Goal: Task Accomplishment & Management: Use online tool/utility

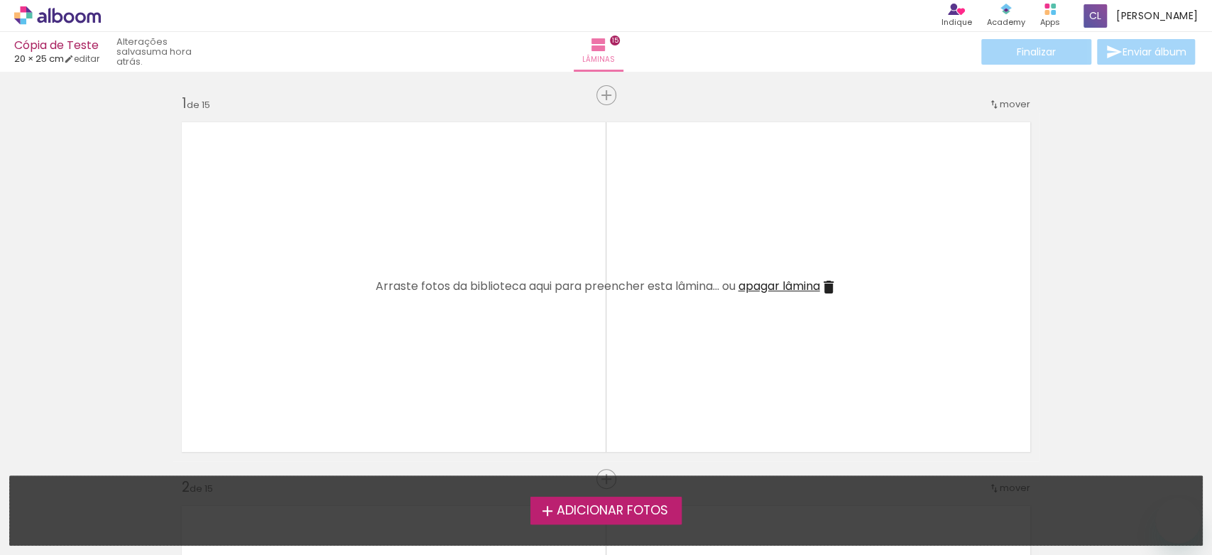
click at [586, 516] on span "Adicionar Fotos" at bounding box center [611, 510] width 111 height 13
click at [0, 0] on input "file" at bounding box center [0, 0] width 0 height 0
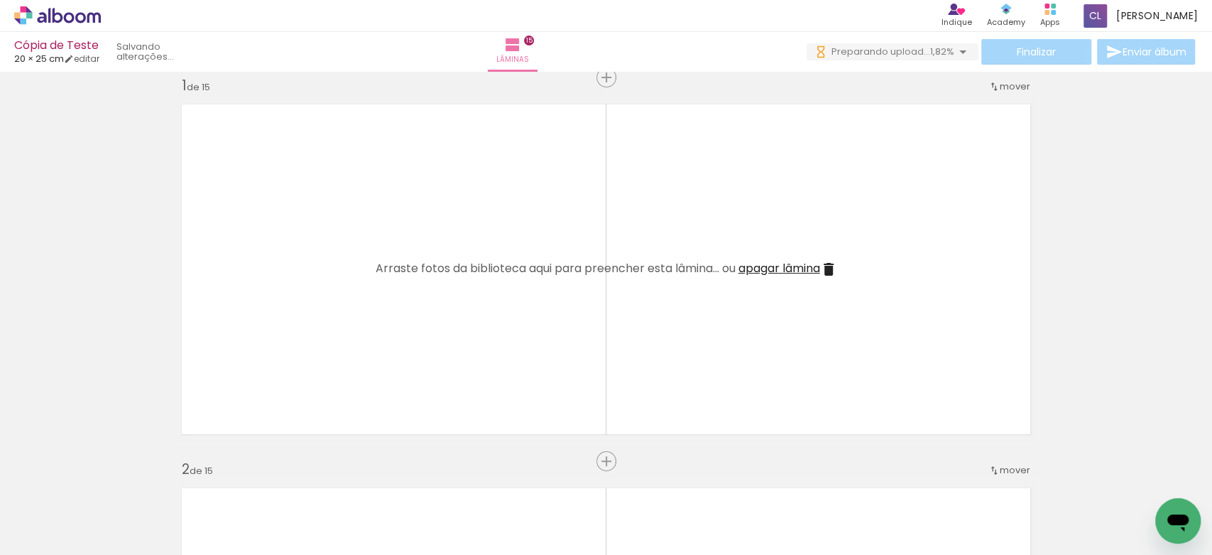
scroll to position [0, 1614]
click at [863, 51] on span "Preparando upload..." at bounding box center [880, 51] width 99 height 13
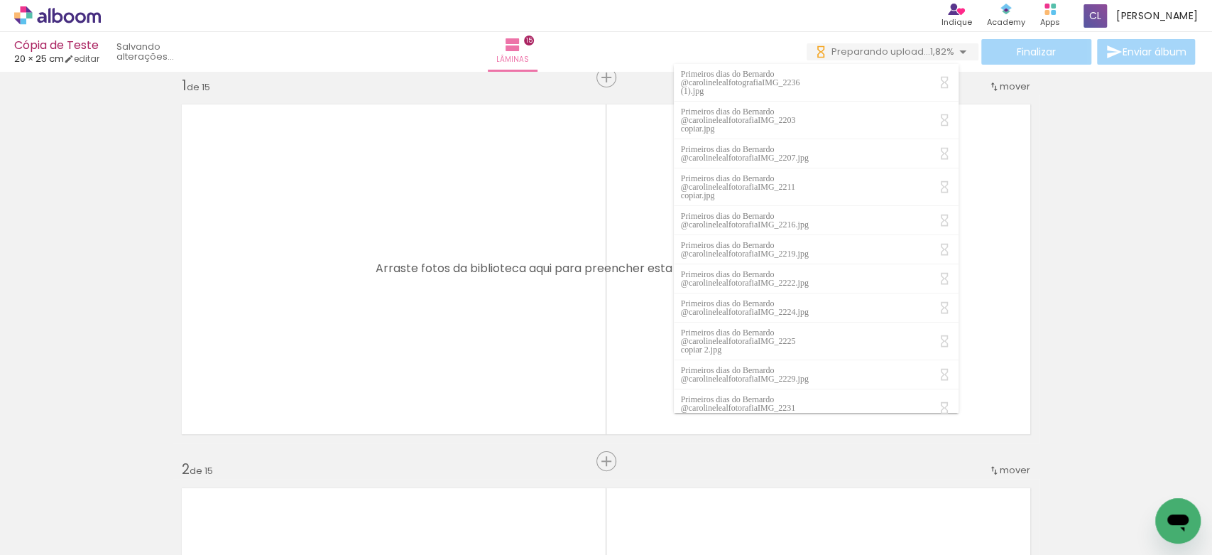
click at [863, 51] on span "Preparando upload..." at bounding box center [880, 51] width 99 height 13
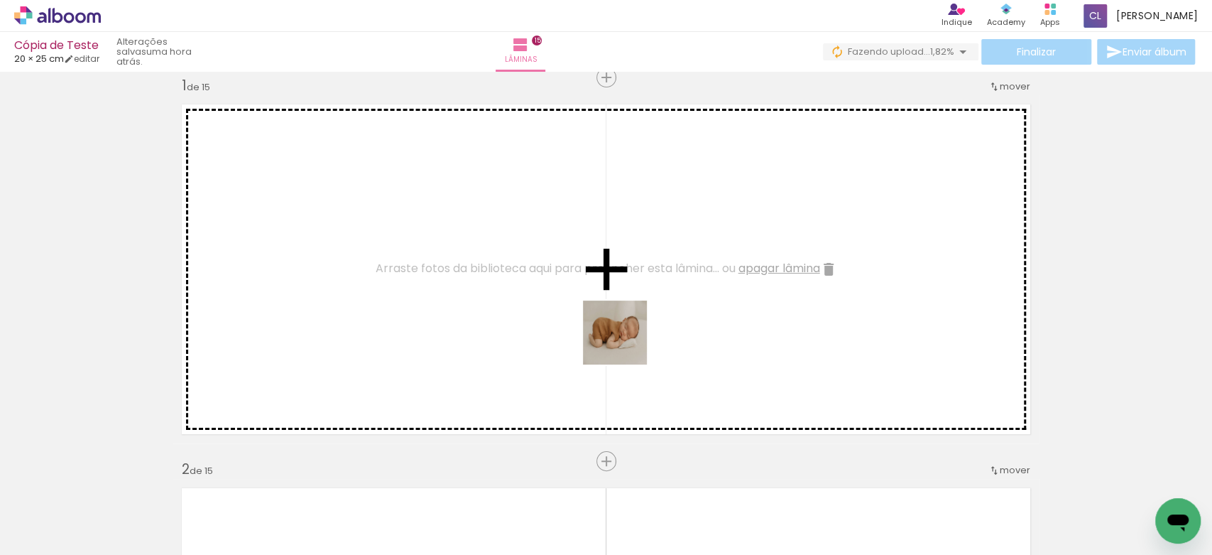
drag, startPoint x: 682, startPoint y: 523, endPoint x: 618, endPoint y: 329, distance: 204.6
click at [618, 329] on quentale-workspace at bounding box center [606, 277] width 1212 height 555
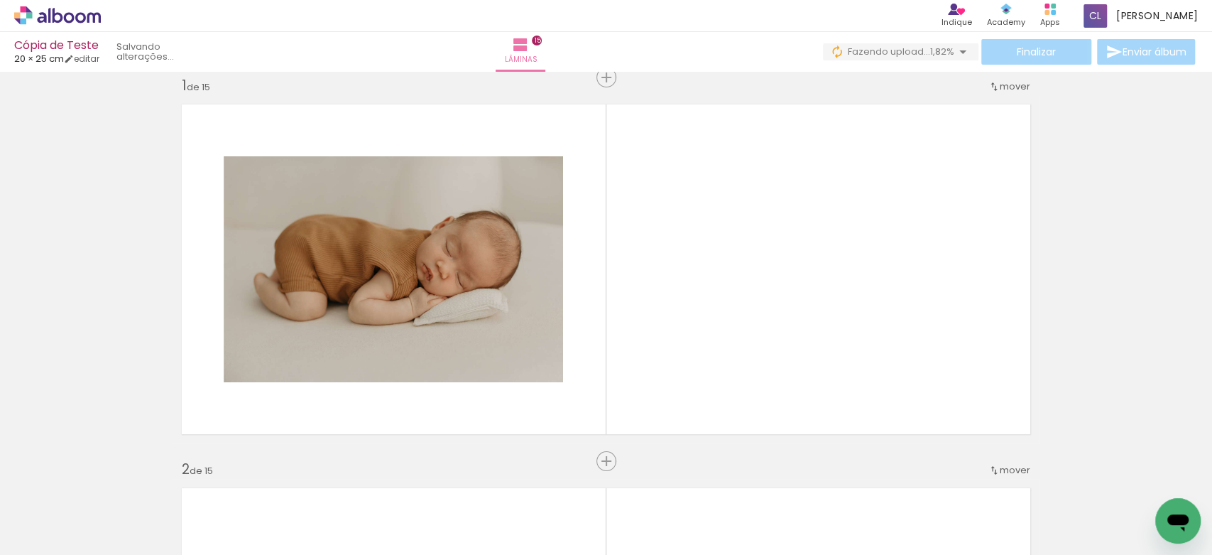
scroll to position [0, 2113]
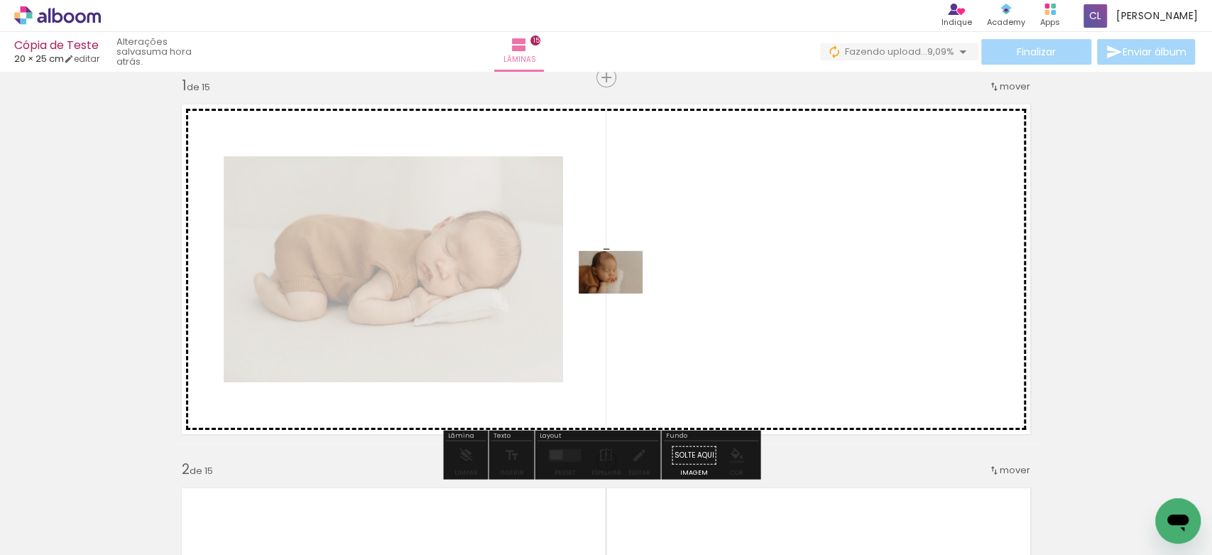
drag, startPoint x: 585, startPoint y: 504, endPoint x: 621, endPoint y: 293, distance: 214.7
click at [621, 293] on quentale-workspace at bounding box center [606, 277] width 1212 height 555
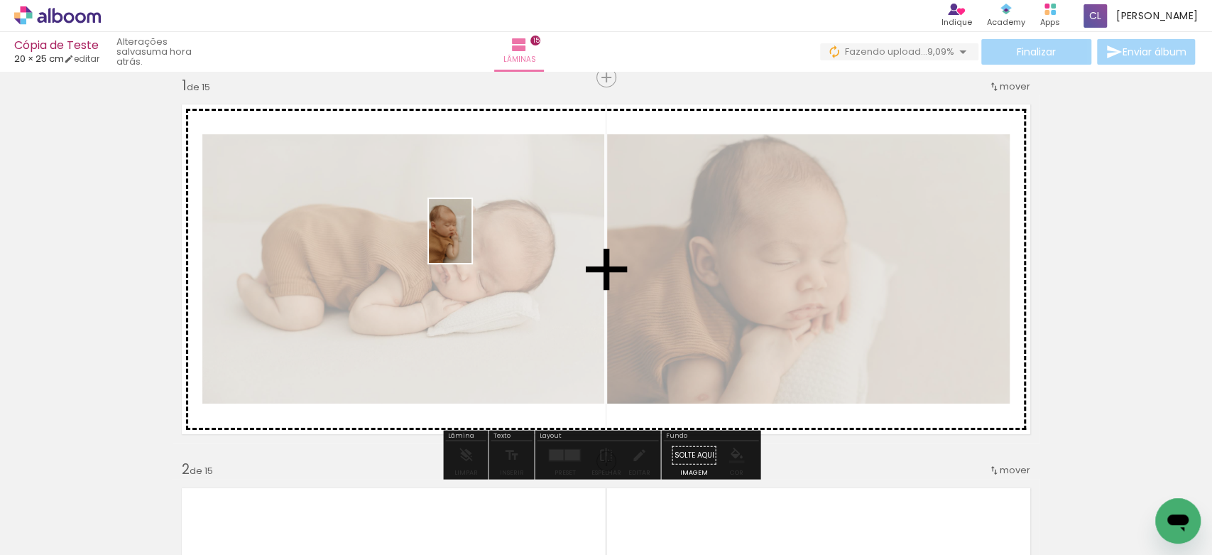
drag, startPoint x: 249, startPoint y: 520, endPoint x: 476, endPoint y: 227, distance: 371.4
click at [476, 227] on quentale-workspace at bounding box center [606, 277] width 1212 height 555
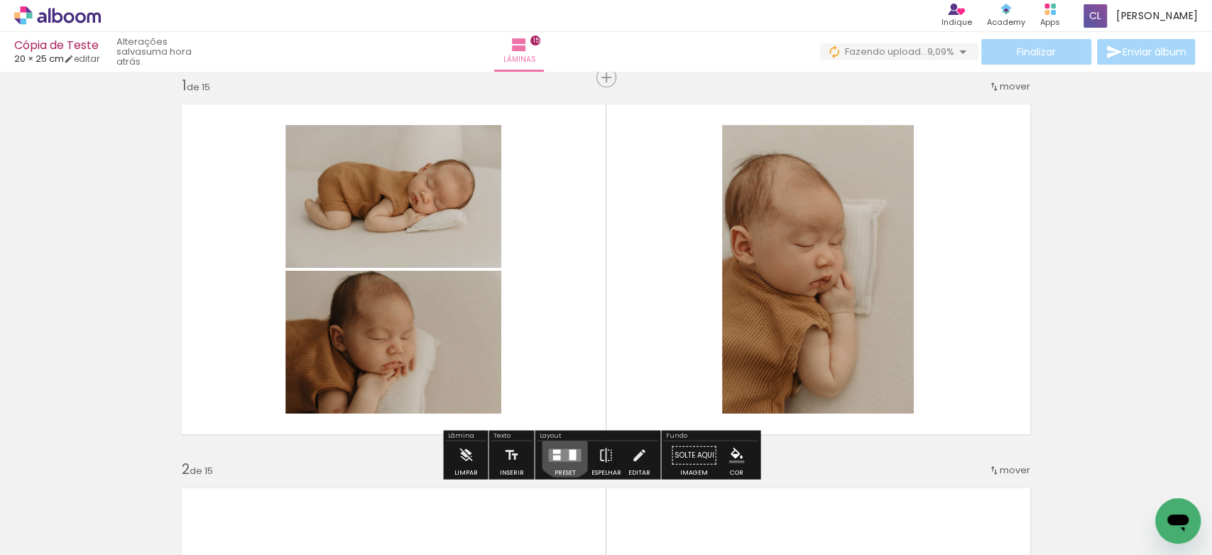
click at [562, 447] on div at bounding box center [564, 455] width 38 height 28
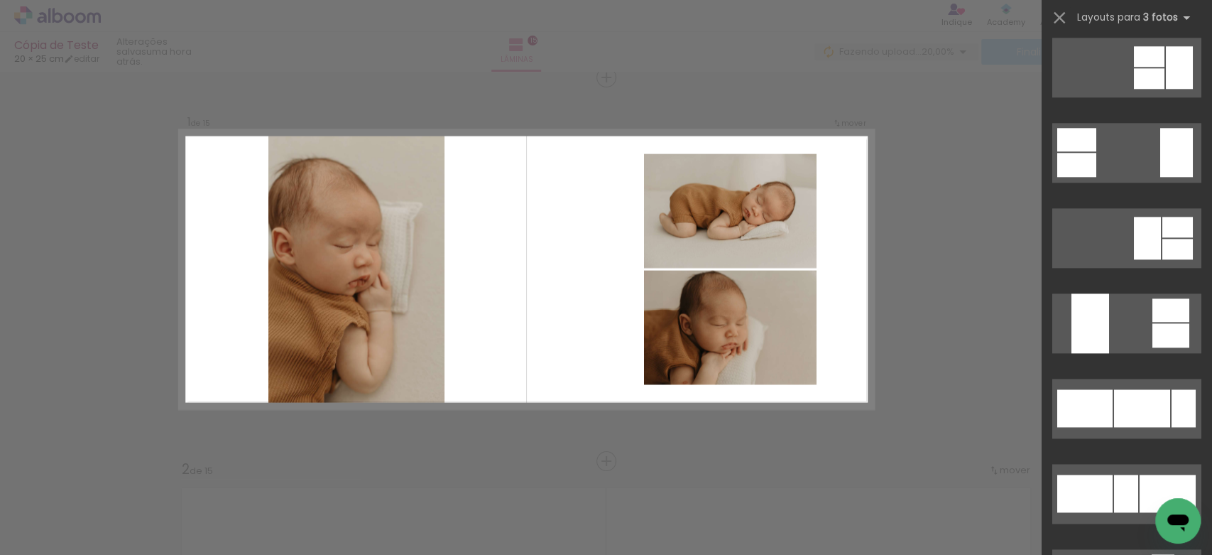
scroll to position [1094, 0]
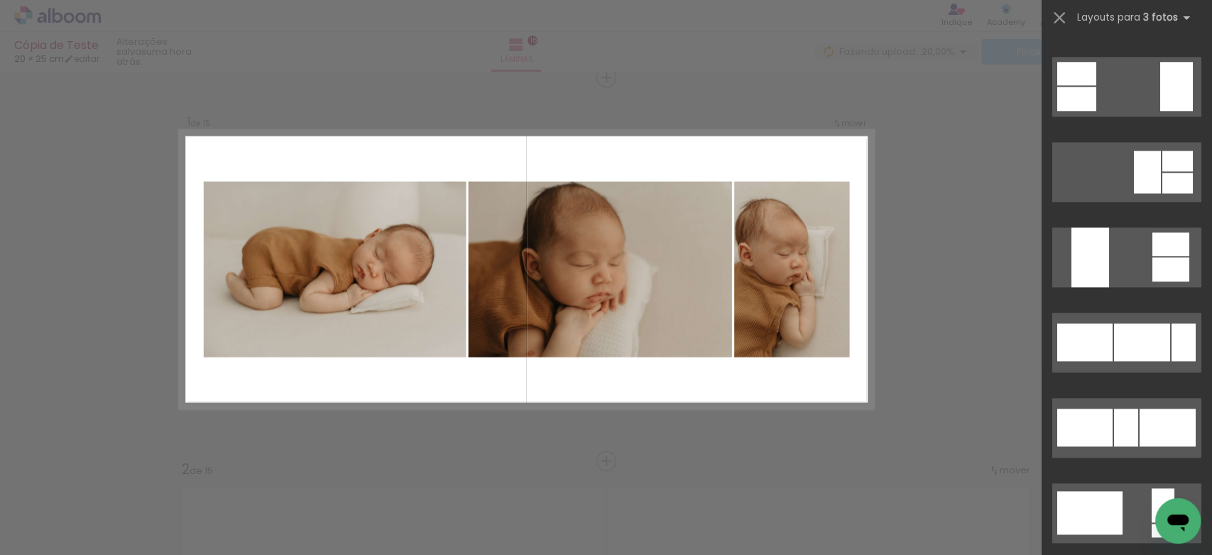
click at [1142, 349] on div at bounding box center [1142, 342] width 56 height 38
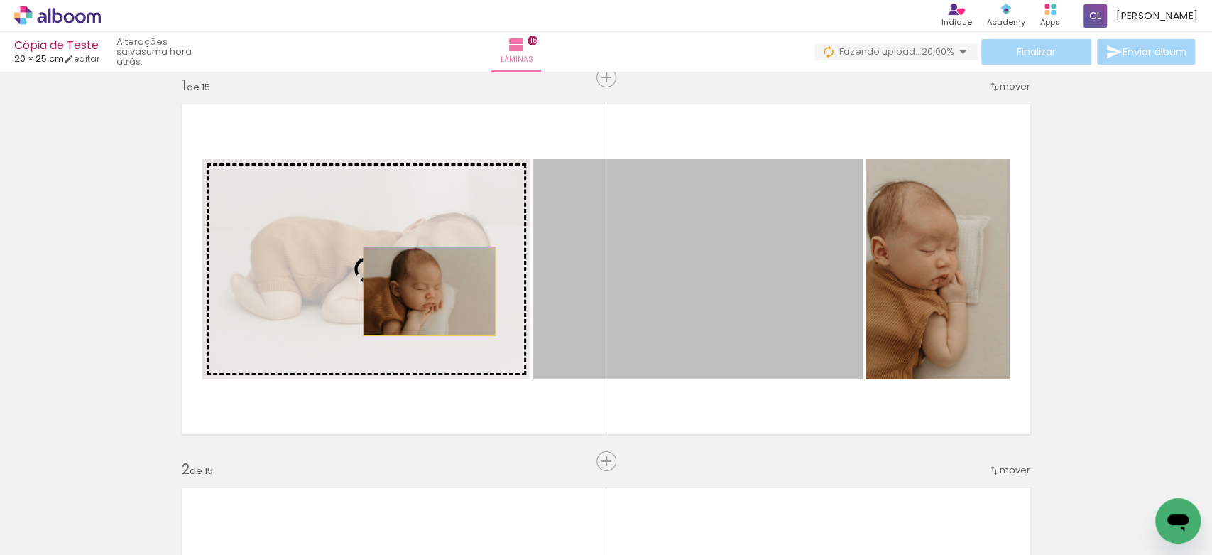
drag, startPoint x: 725, startPoint y: 294, endPoint x: 421, endPoint y: 290, distance: 303.9
click at [0, 0] on slot at bounding box center [0, 0] width 0 height 0
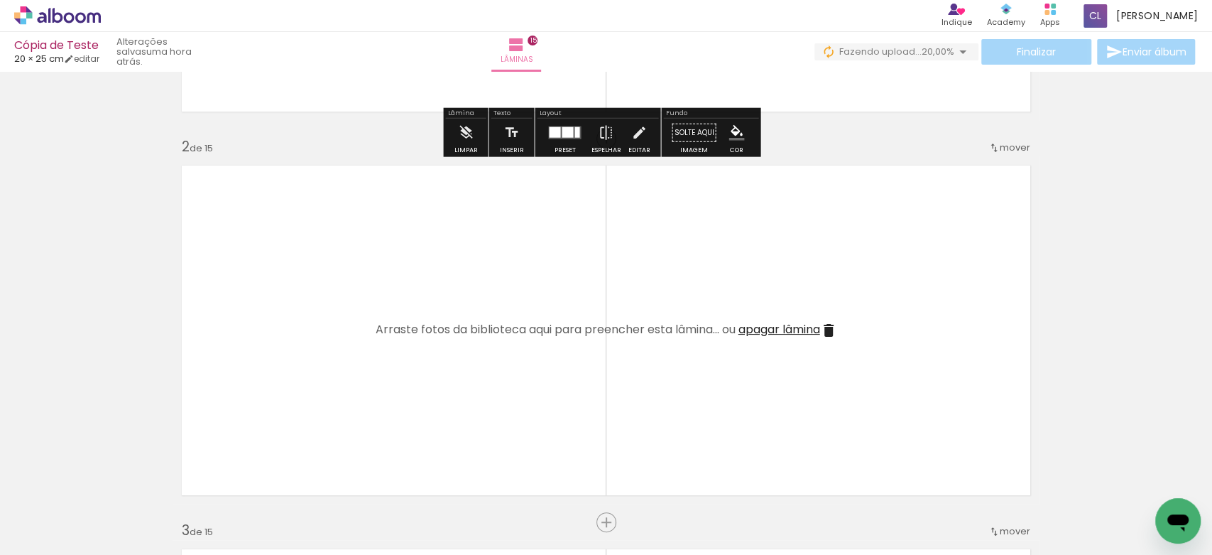
scroll to position [342, 0]
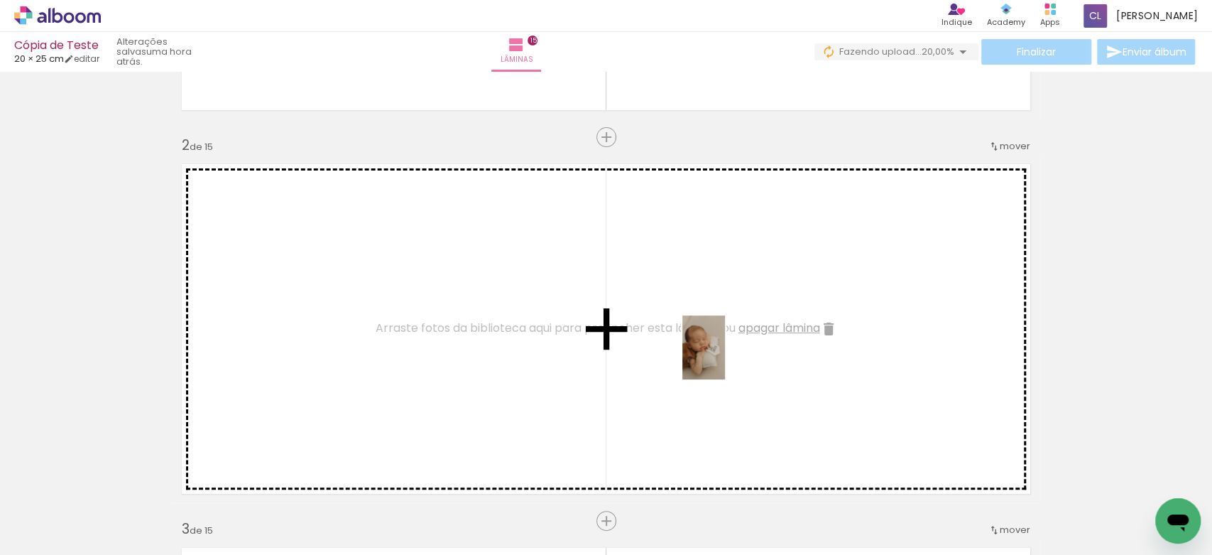
drag, startPoint x: 648, startPoint y: 531, endPoint x: 725, endPoint y: 358, distance: 189.5
click at [725, 358] on quentale-workspace at bounding box center [606, 277] width 1212 height 555
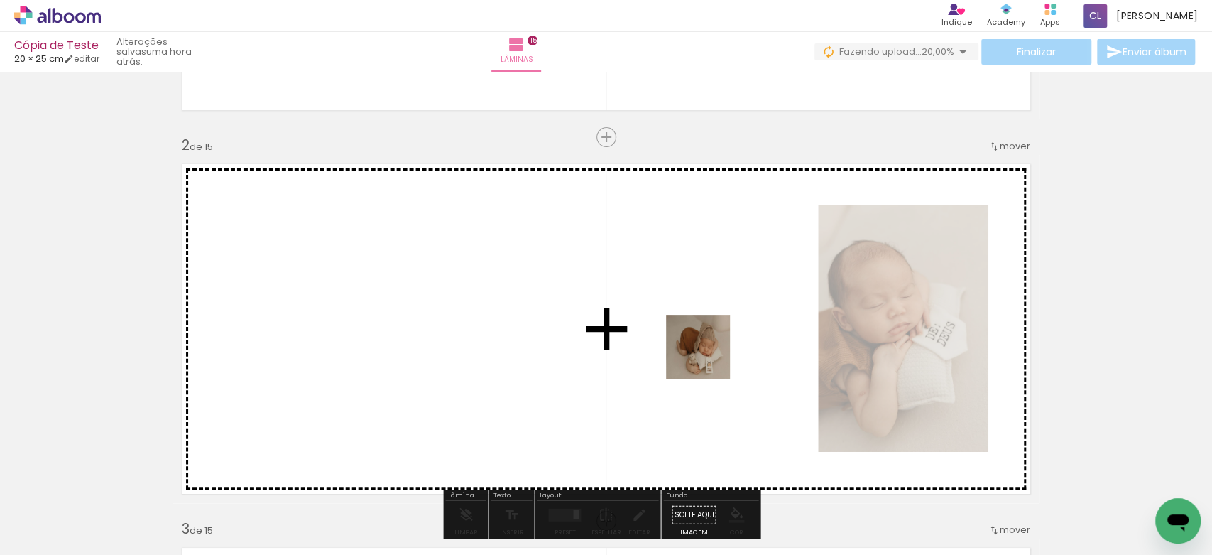
drag, startPoint x: 844, startPoint y: 513, endPoint x: 706, endPoint y: 357, distance: 207.7
click at [706, 357] on quentale-workspace at bounding box center [606, 277] width 1212 height 555
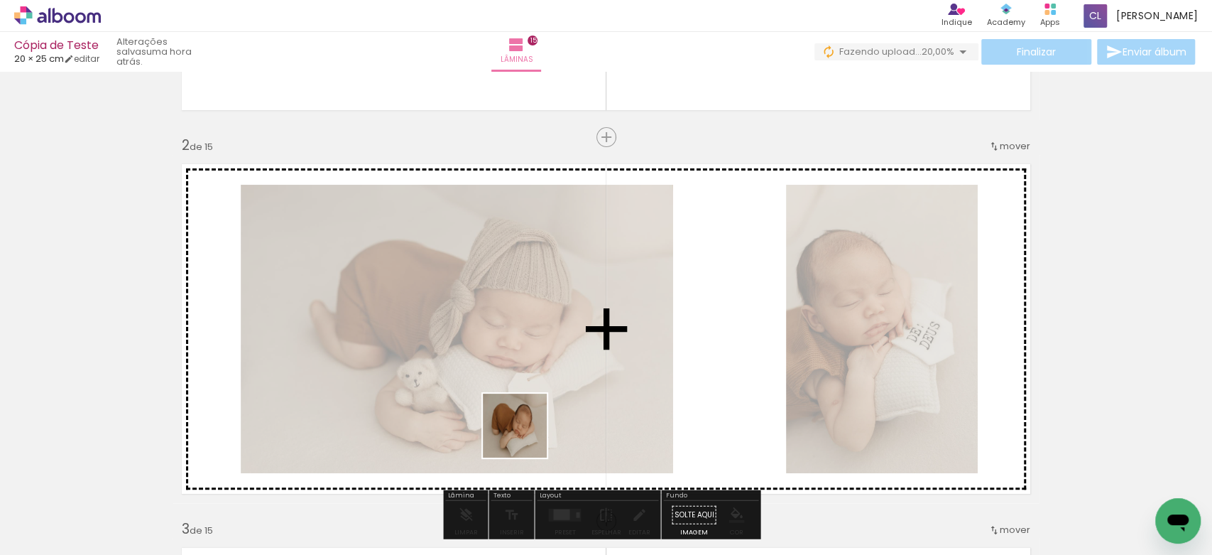
drag, startPoint x: 498, startPoint y: 510, endPoint x: 544, endPoint y: 395, distance: 123.9
click at [544, 395] on quentale-workspace at bounding box center [606, 277] width 1212 height 555
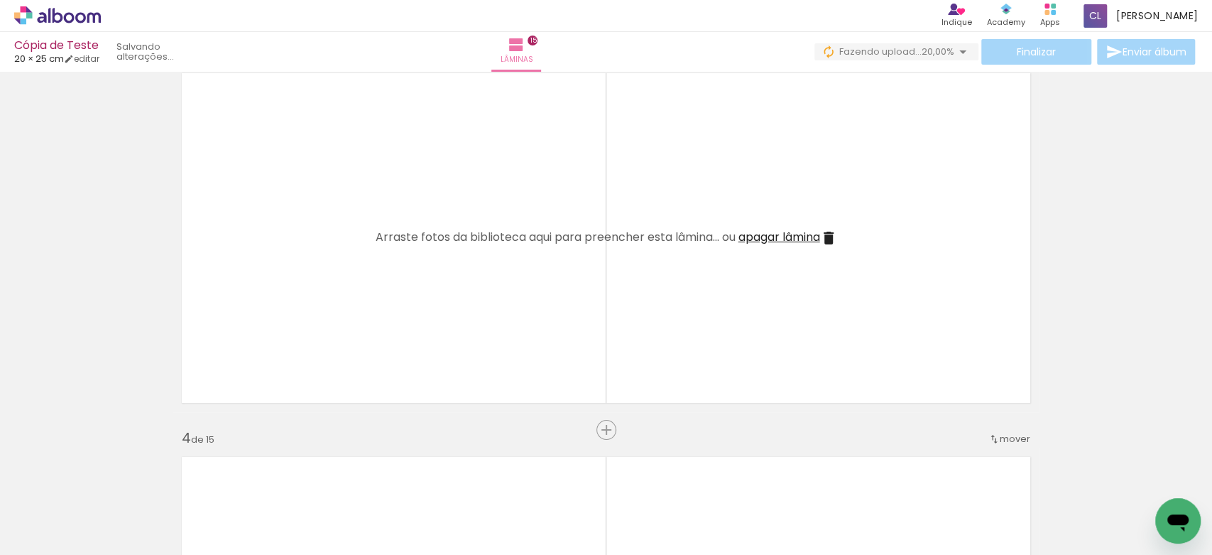
scroll to position [818, 0]
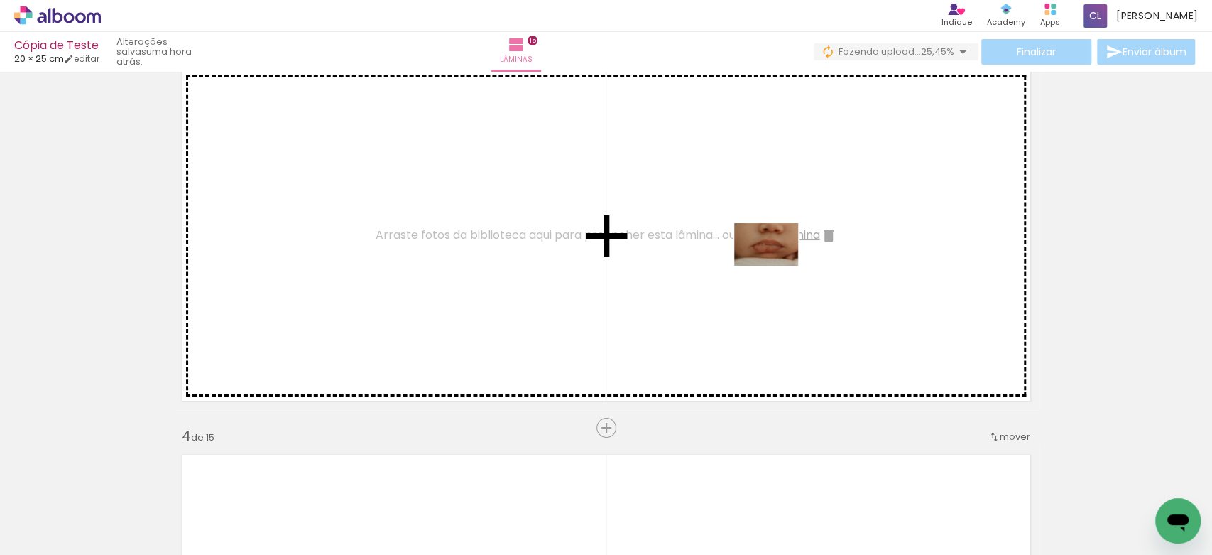
drag, startPoint x: 725, startPoint y: 523, endPoint x: 777, endPoint y: 266, distance: 262.2
click at [777, 266] on quentale-workspace at bounding box center [606, 277] width 1212 height 555
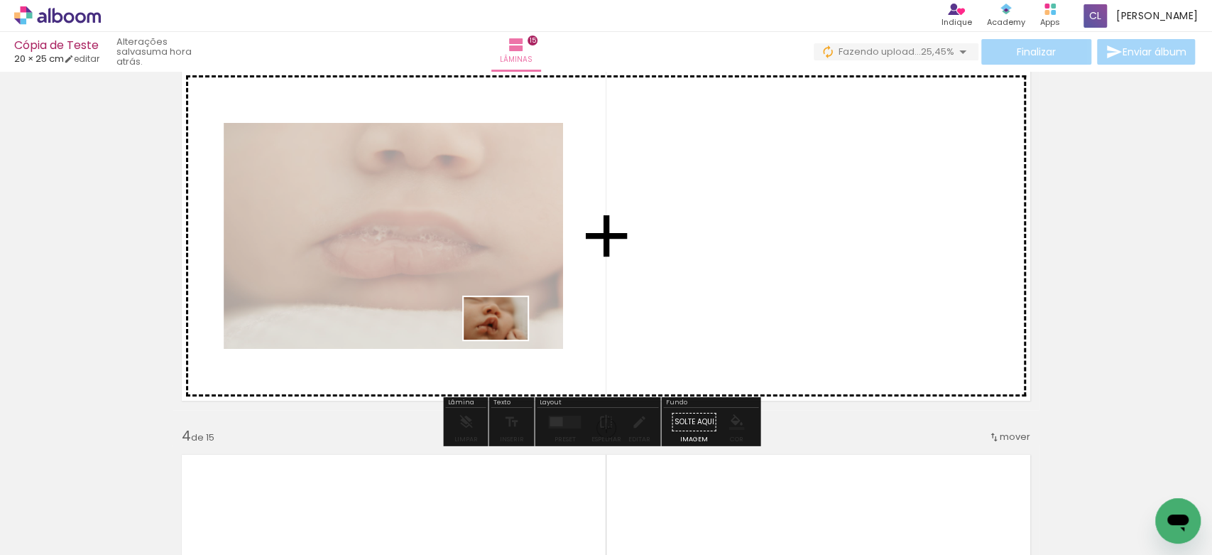
drag, startPoint x: 408, startPoint y: 513, endPoint x: 506, endPoint y: 339, distance: 200.0
click at [506, 339] on quentale-workspace at bounding box center [606, 277] width 1212 height 555
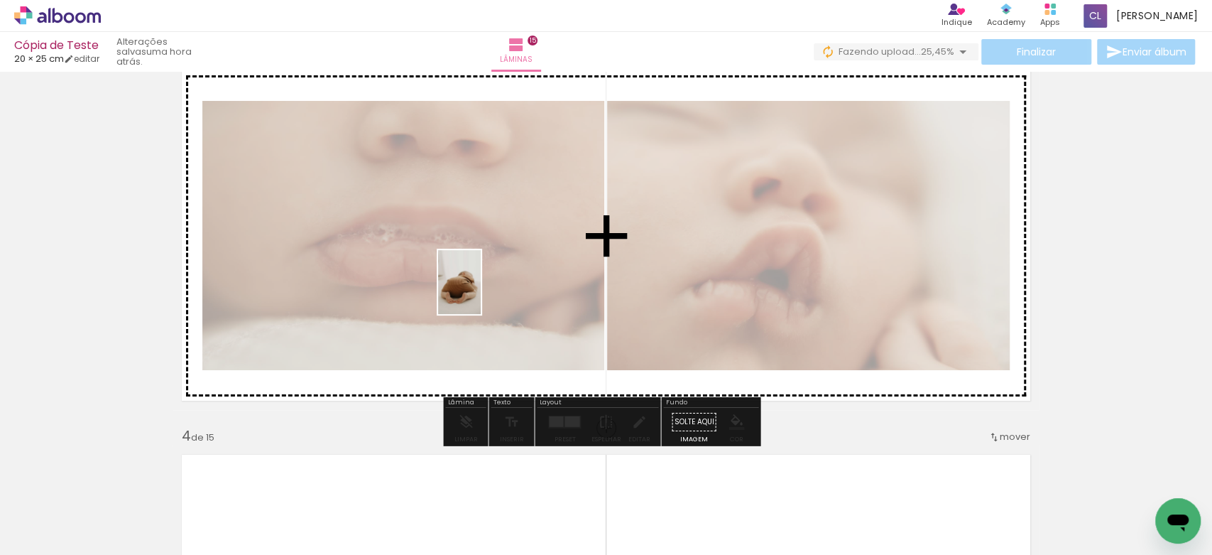
drag, startPoint x: 336, startPoint y: 515, endPoint x: 481, endPoint y: 292, distance: 265.9
click at [481, 292] on quentale-workspace at bounding box center [606, 277] width 1212 height 555
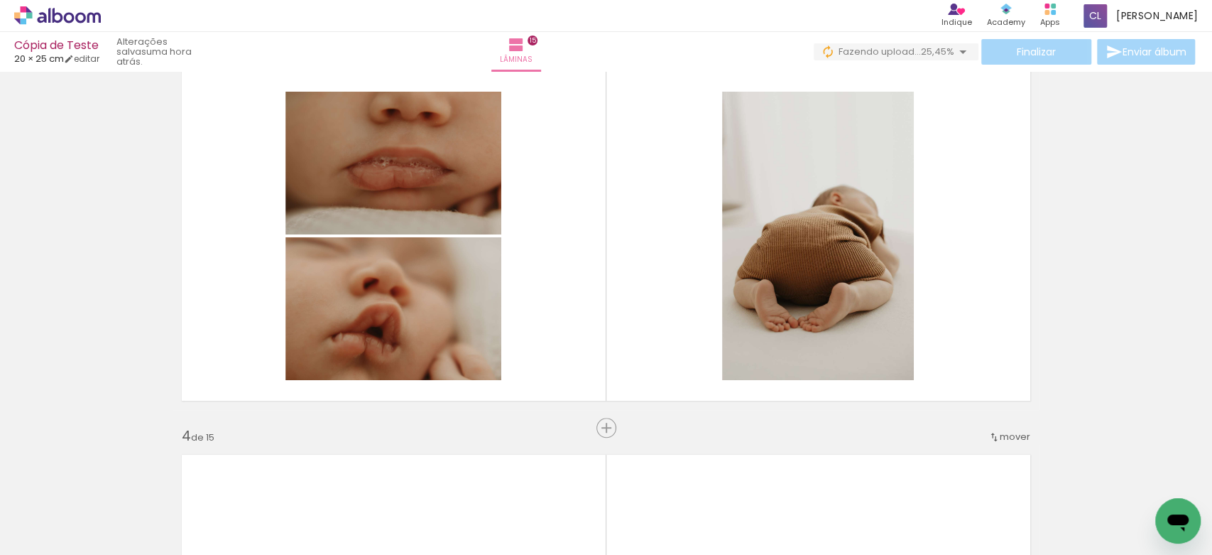
scroll to position [0, 2729]
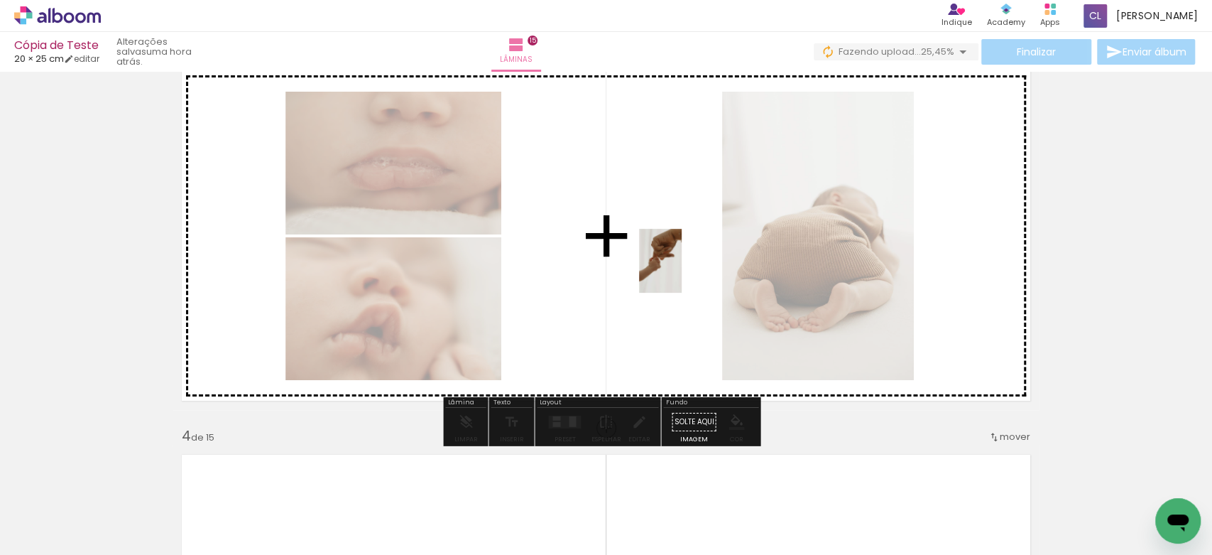
drag, startPoint x: 671, startPoint y: 515, endPoint x: 682, endPoint y: 271, distance: 244.5
click at [682, 271] on quentale-workspace at bounding box center [606, 277] width 1212 height 555
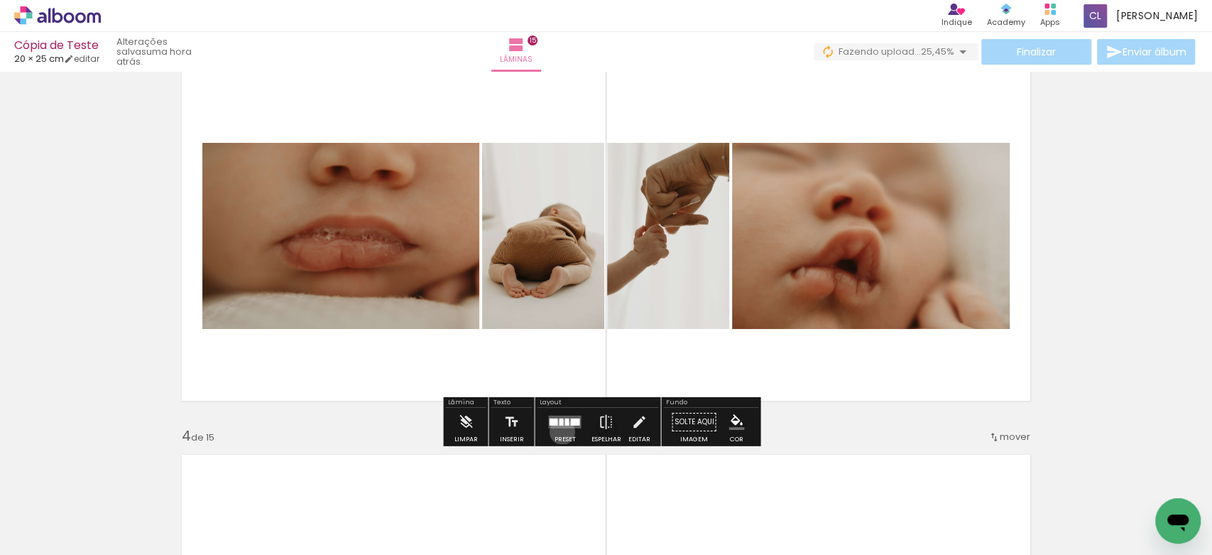
click at [559, 430] on div at bounding box center [564, 422] width 38 height 28
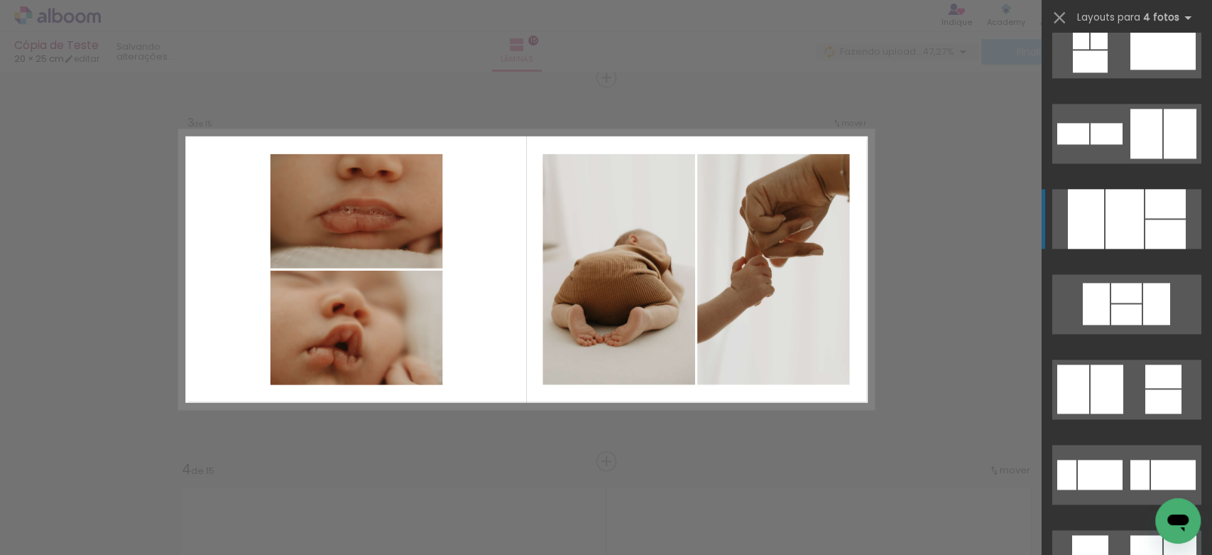
scroll to position [1184, 0]
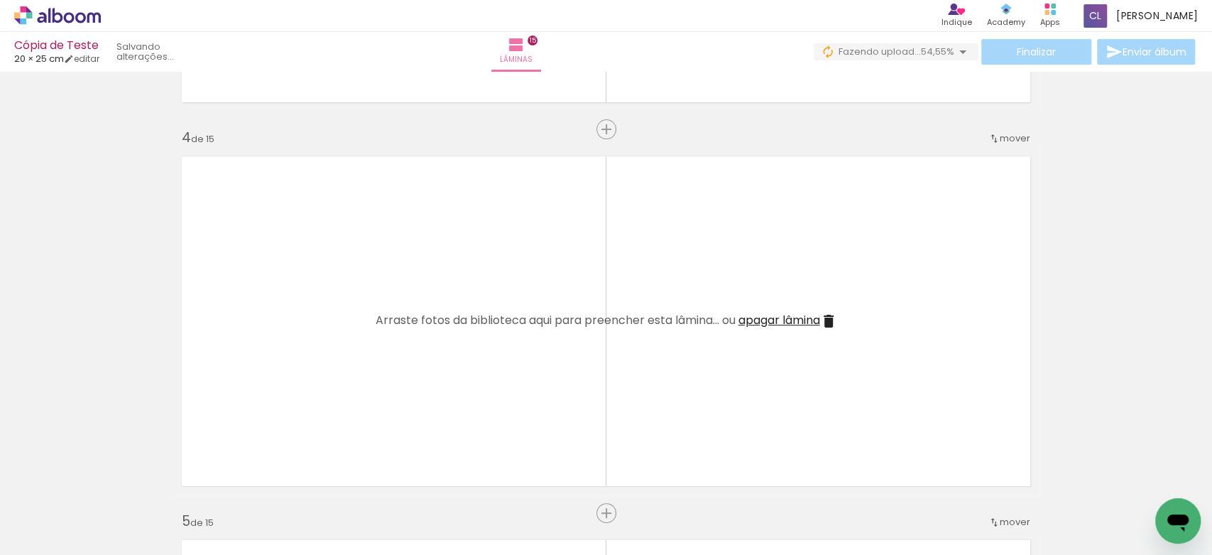
scroll to position [0, 0]
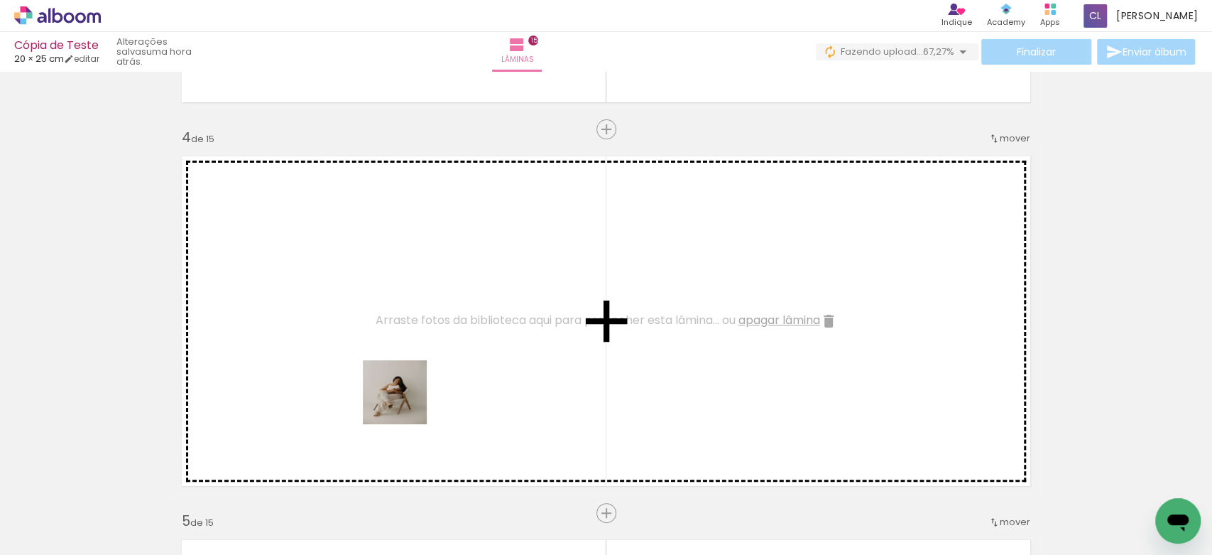
drag, startPoint x: 390, startPoint y: 513, endPoint x: 405, endPoint y: 345, distance: 169.0
click at [405, 345] on quentale-workspace at bounding box center [606, 277] width 1212 height 555
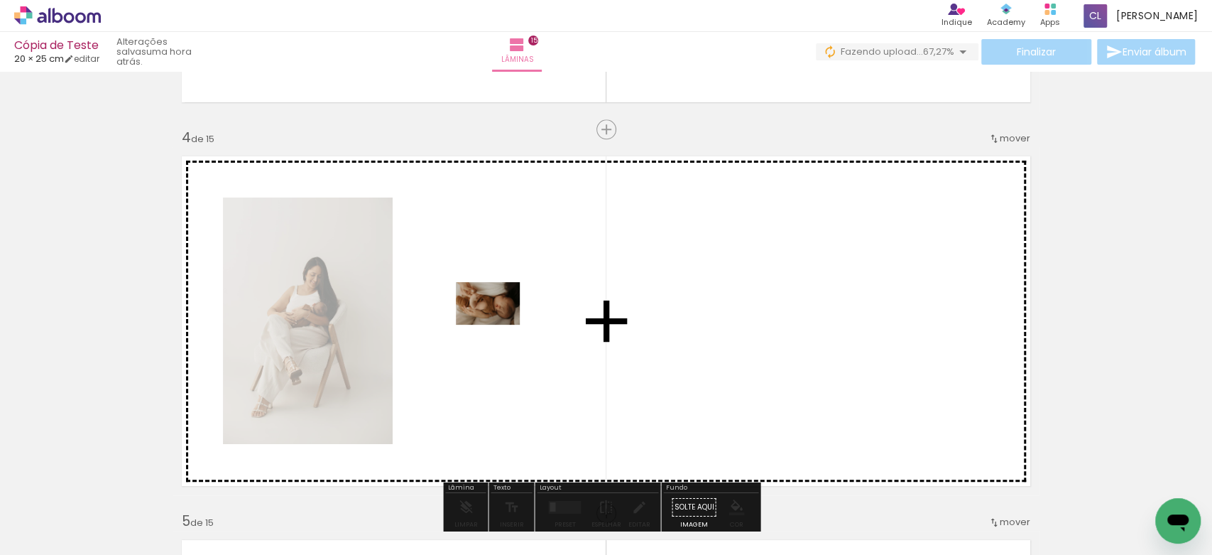
drag, startPoint x: 469, startPoint y: 510, endPoint x: 498, endPoint y: 305, distance: 207.2
click at [498, 305] on quentale-workspace at bounding box center [606, 277] width 1212 height 555
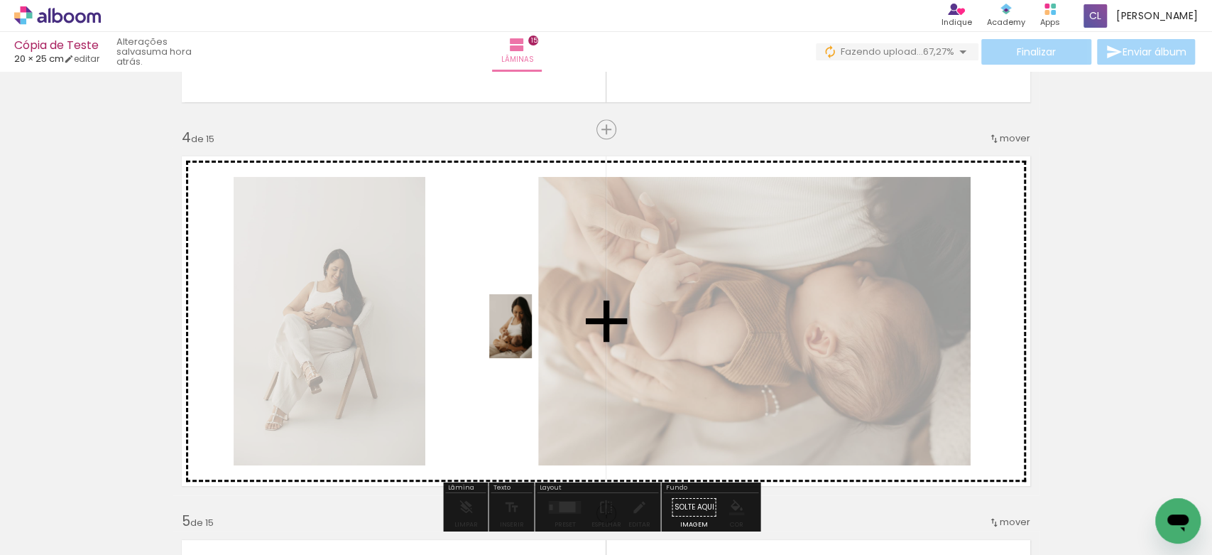
drag, startPoint x: 557, startPoint y: 513, endPoint x: 530, endPoint y: 337, distance: 178.7
click at [530, 337] on quentale-workspace at bounding box center [606, 277] width 1212 height 555
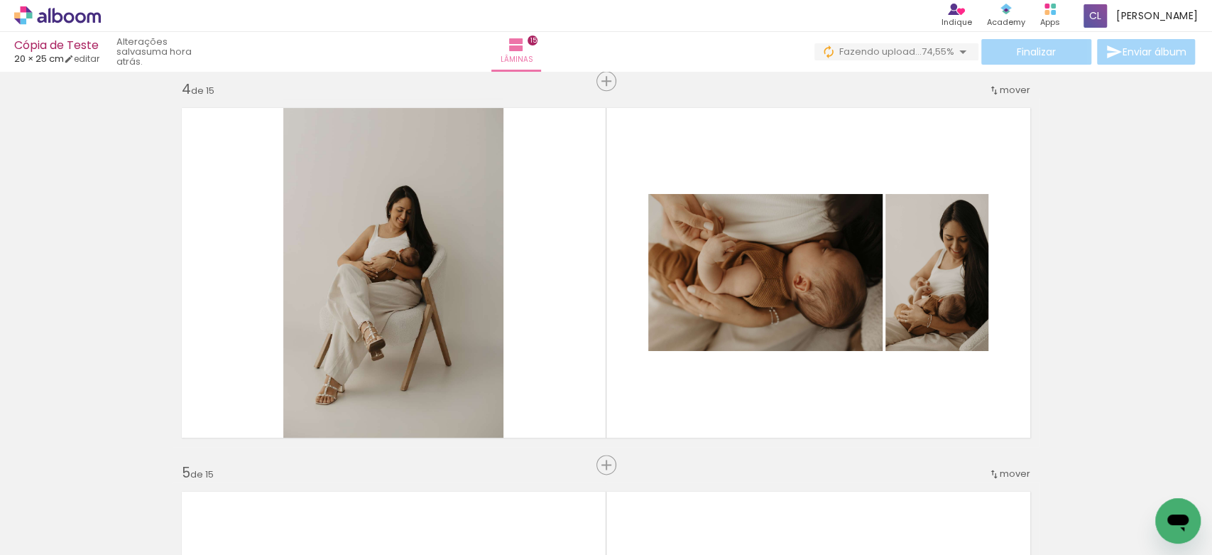
scroll to position [1164, 0]
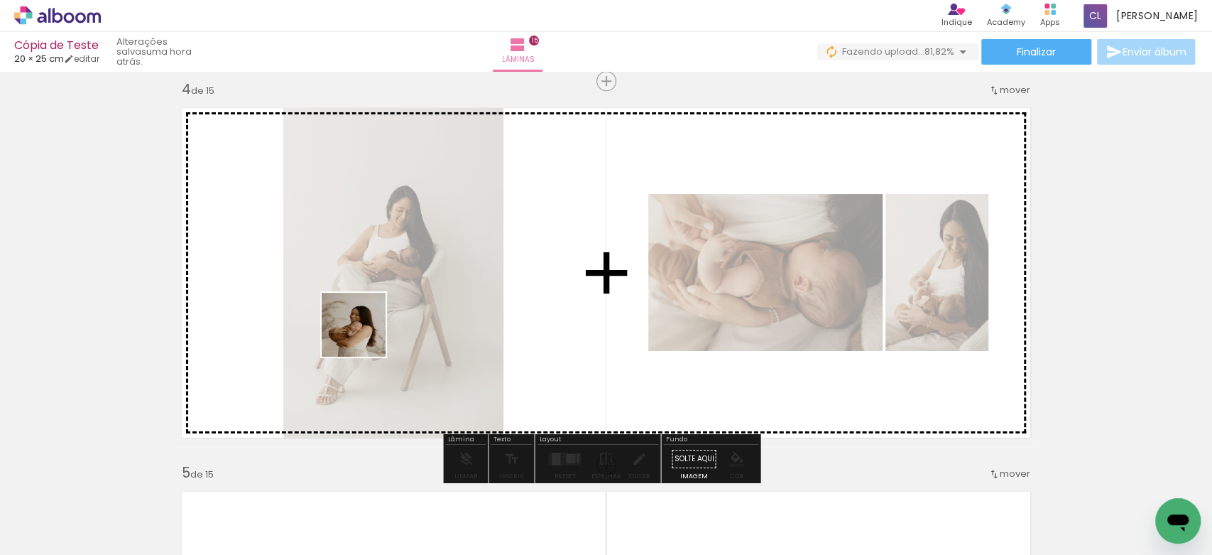
drag, startPoint x: 148, startPoint y: 521, endPoint x: 399, endPoint y: 319, distance: 322.7
click at [399, 319] on quentale-workspace at bounding box center [606, 277] width 1212 height 555
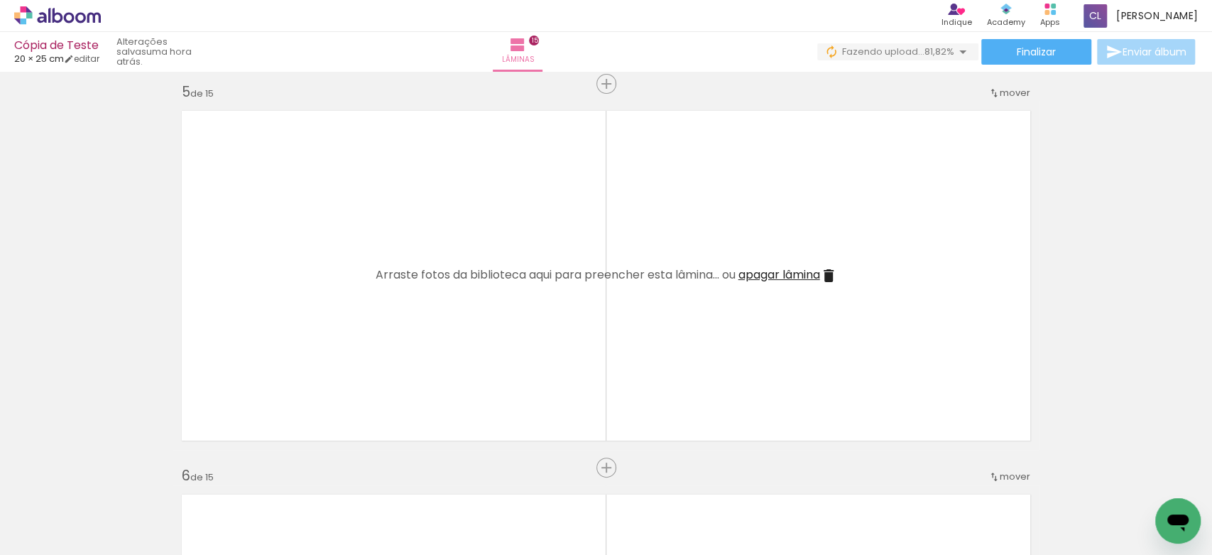
scroll to position [1555, 0]
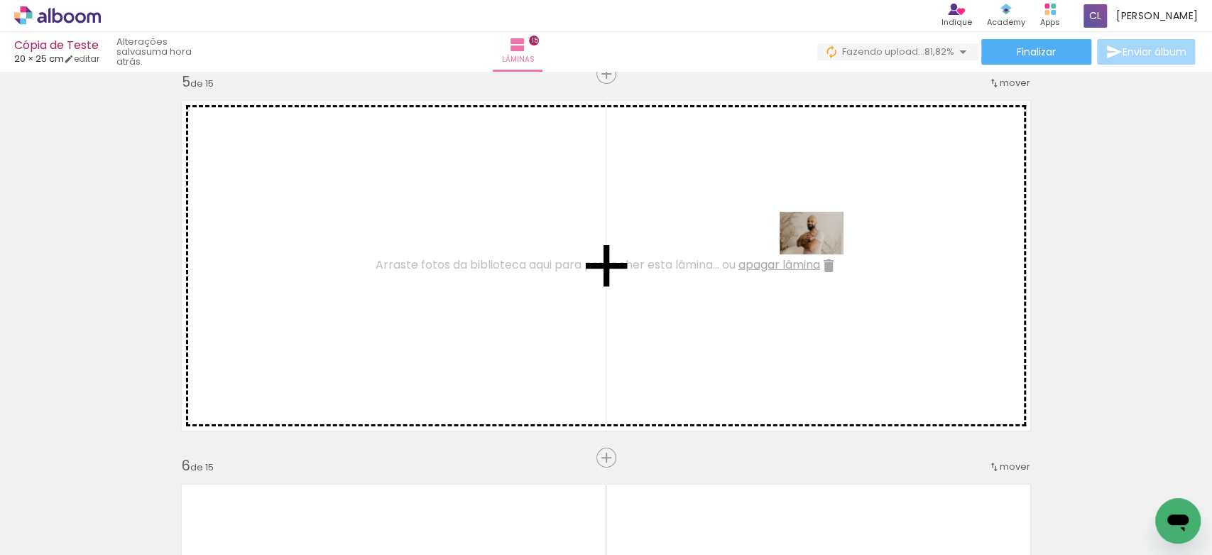
drag, startPoint x: 706, startPoint y: 516, endPoint x: 822, endPoint y: 254, distance: 286.4
click at [822, 254] on quentale-workspace at bounding box center [606, 277] width 1212 height 555
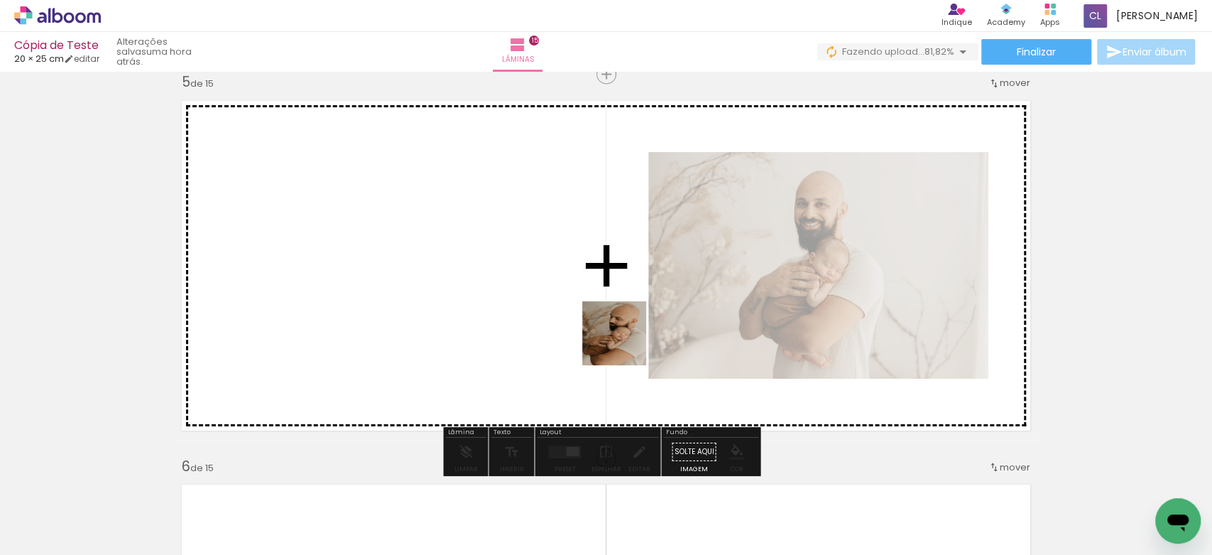
drag, startPoint x: 622, startPoint y: 509, endPoint x: 621, endPoint y: 254, distance: 254.9
click at [621, 254] on quentale-workspace at bounding box center [606, 277] width 1212 height 555
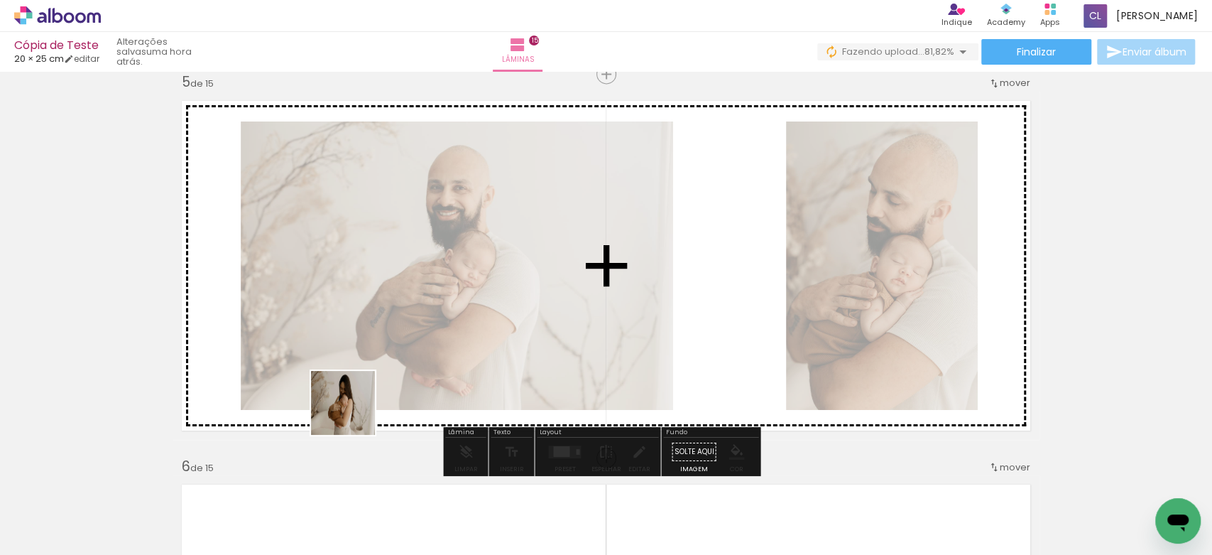
drag, startPoint x: 298, startPoint y: 511, endPoint x: 387, endPoint y: 351, distance: 183.1
click at [387, 351] on quentale-workspace at bounding box center [606, 277] width 1212 height 555
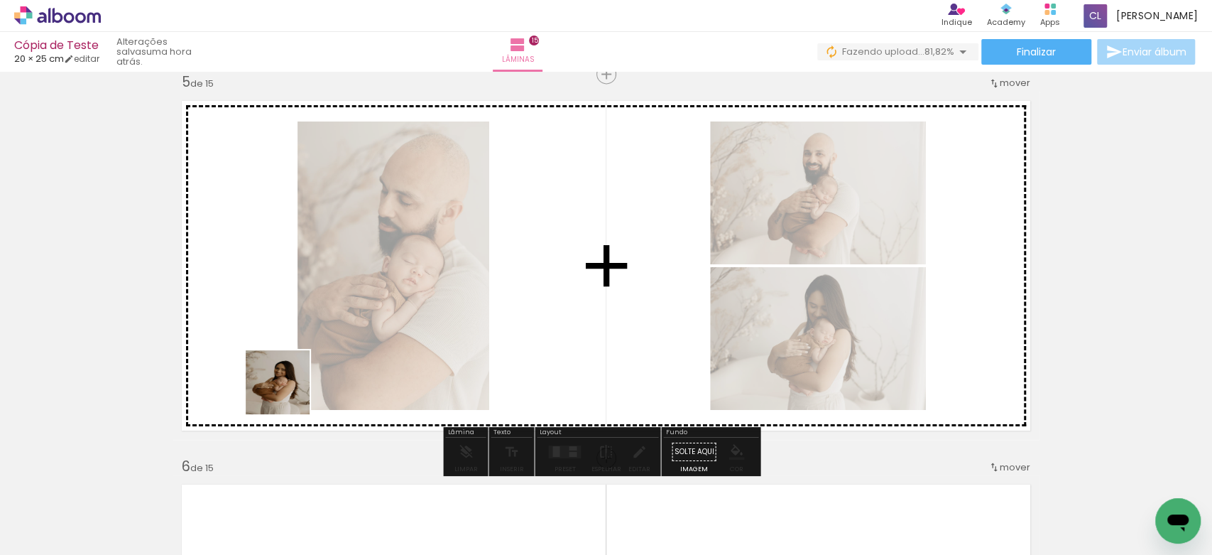
drag, startPoint x: 220, startPoint y: 515, endPoint x: 307, endPoint y: 355, distance: 182.1
click at [307, 355] on quentale-workspace at bounding box center [606, 277] width 1212 height 555
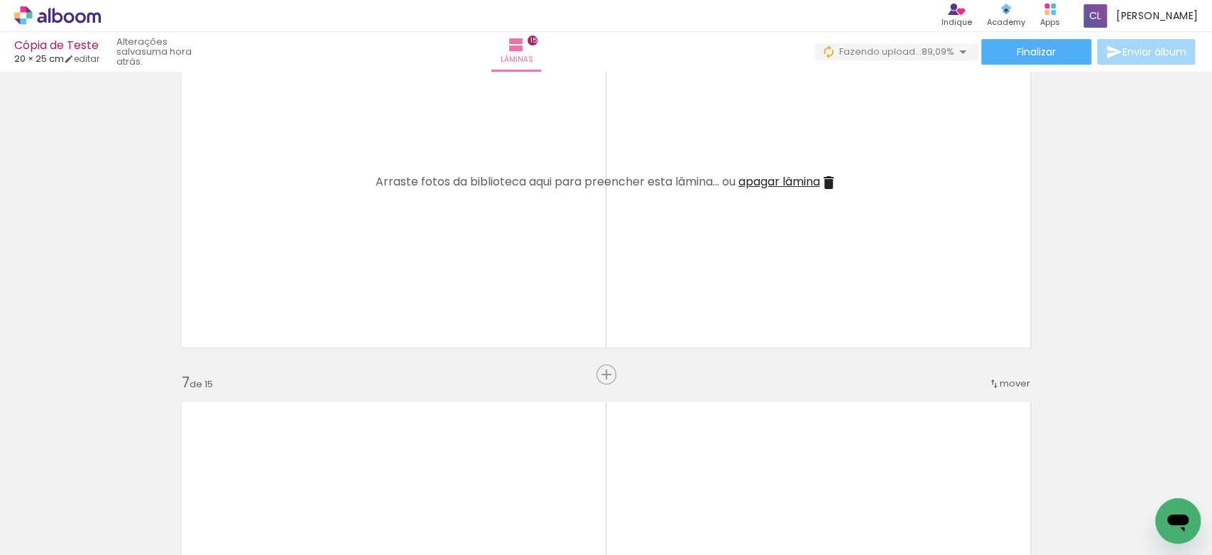
scroll to position [0, 603]
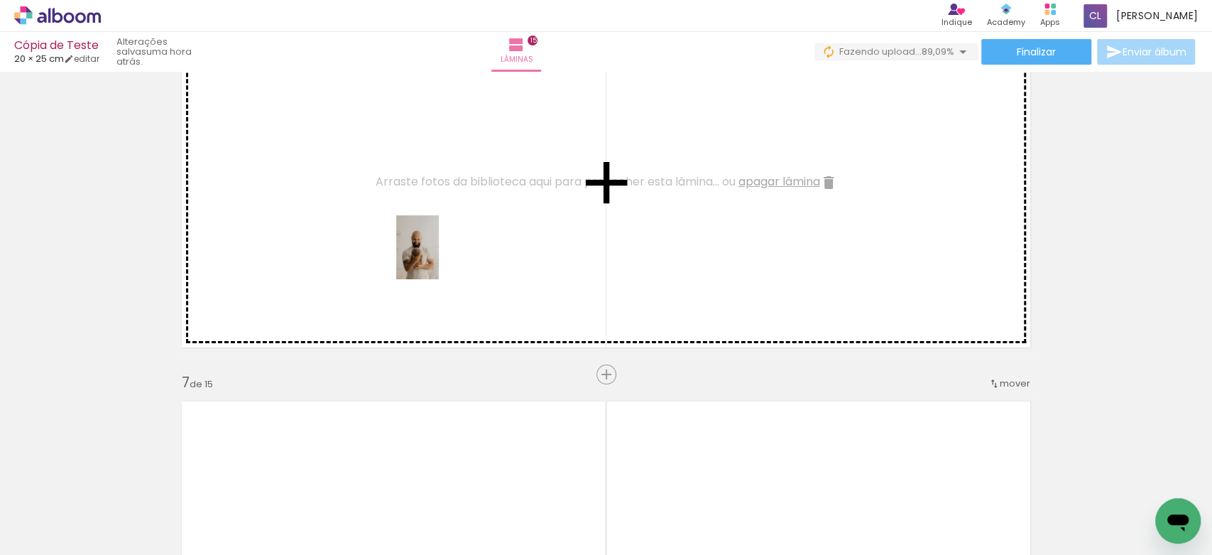
drag, startPoint x: 415, startPoint y: 524, endPoint x: 439, endPoint y: 258, distance: 267.4
click at [439, 258] on quentale-workspace at bounding box center [606, 277] width 1212 height 555
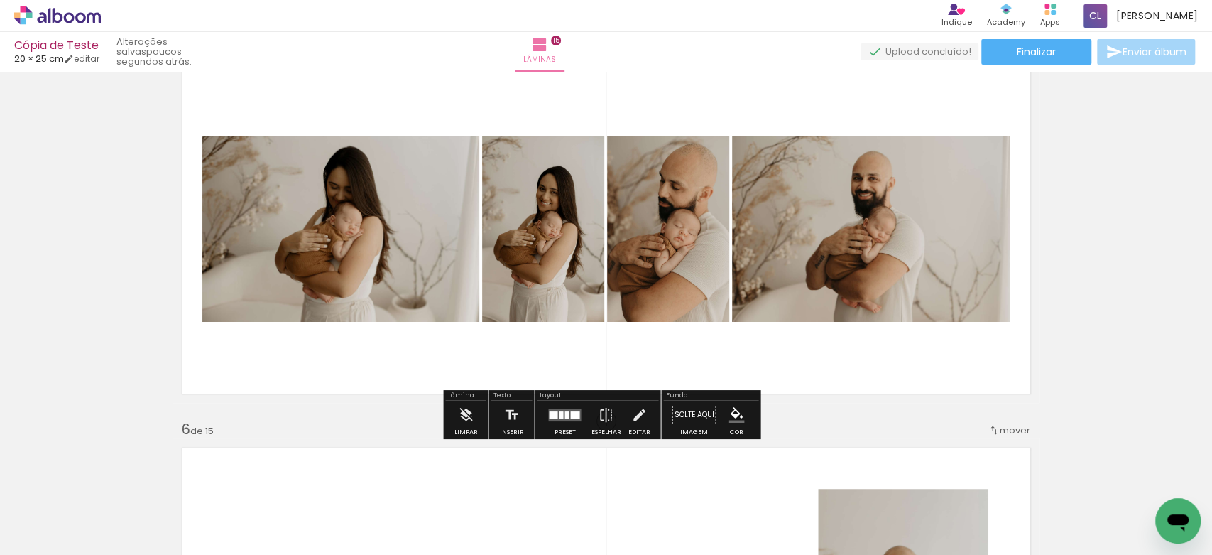
scroll to position [1594, 0]
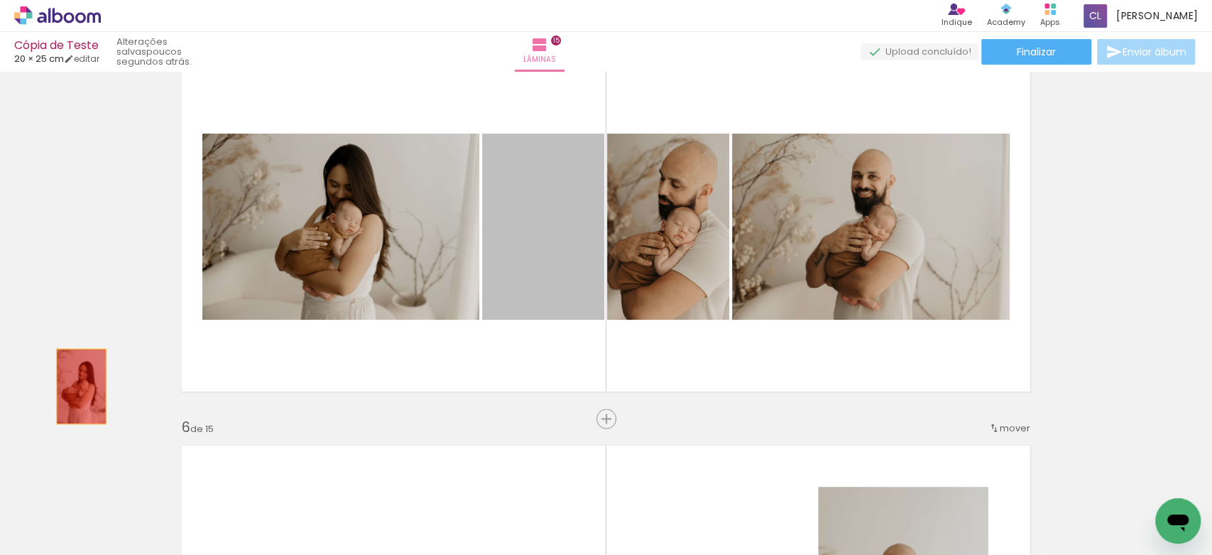
drag, startPoint x: 567, startPoint y: 254, endPoint x: 62, endPoint y: 388, distance: 522.2
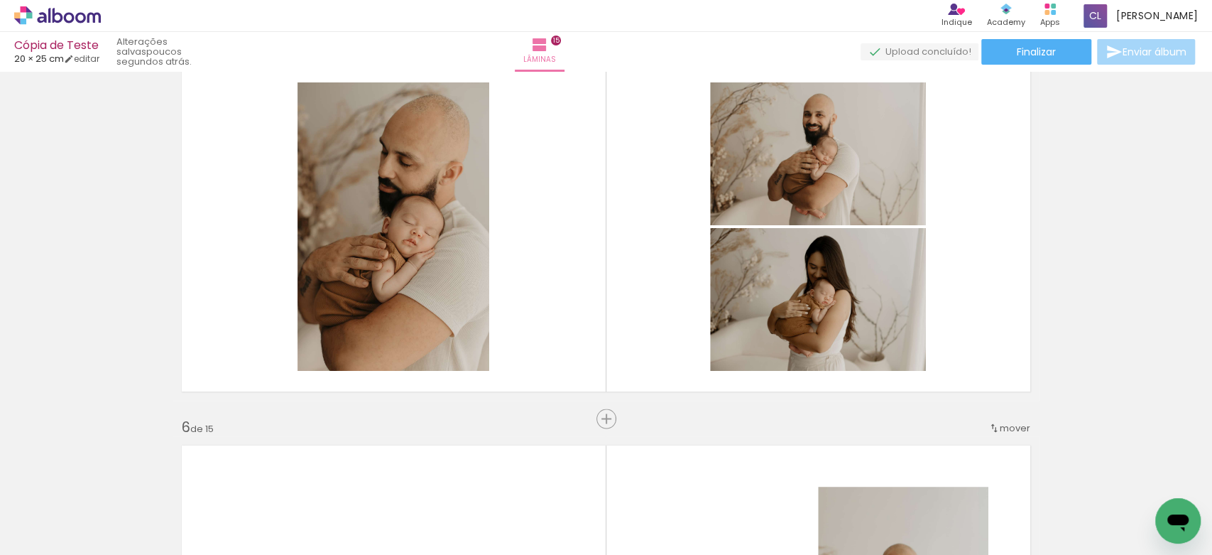
scroll to position [0, 0]
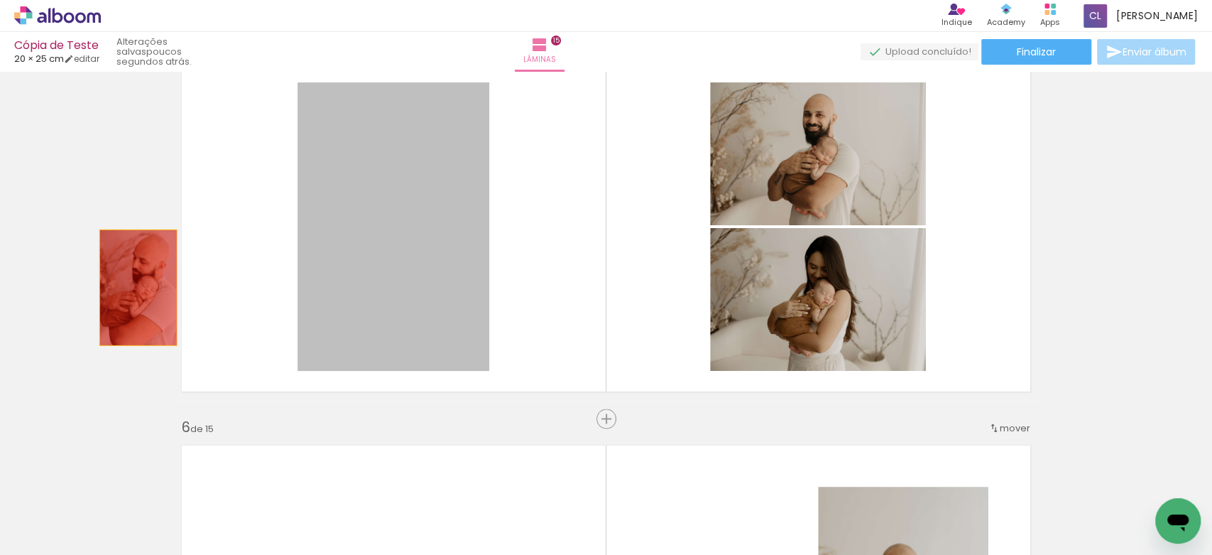
drag, startPoint x: 364, startPoint y: 266, endPoint x: 132, endPoint y: 287, distance: 232.4
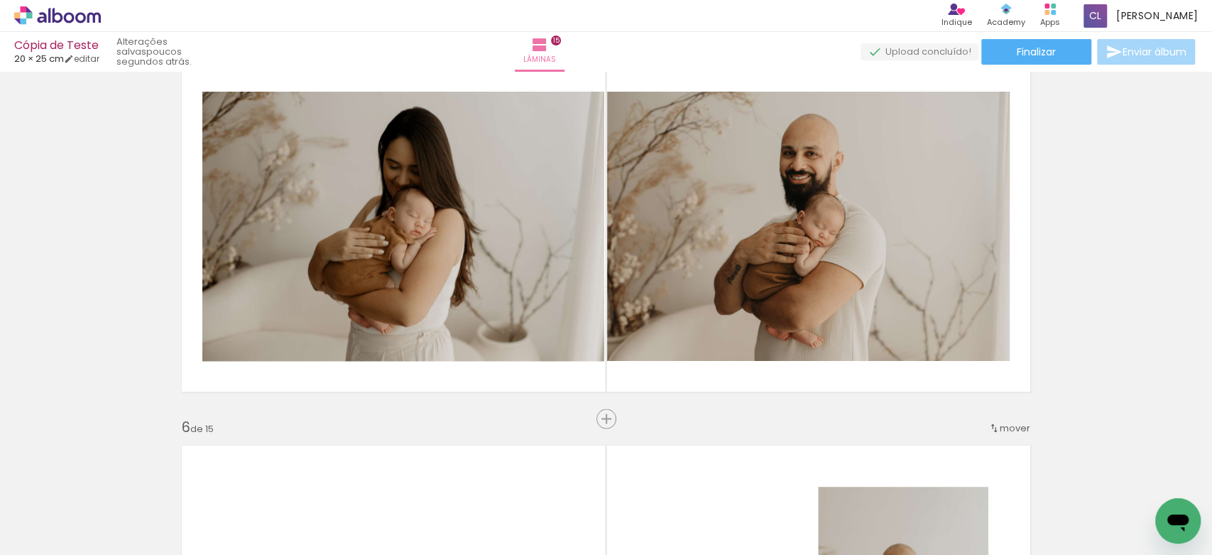
scroll to position [0, 748]
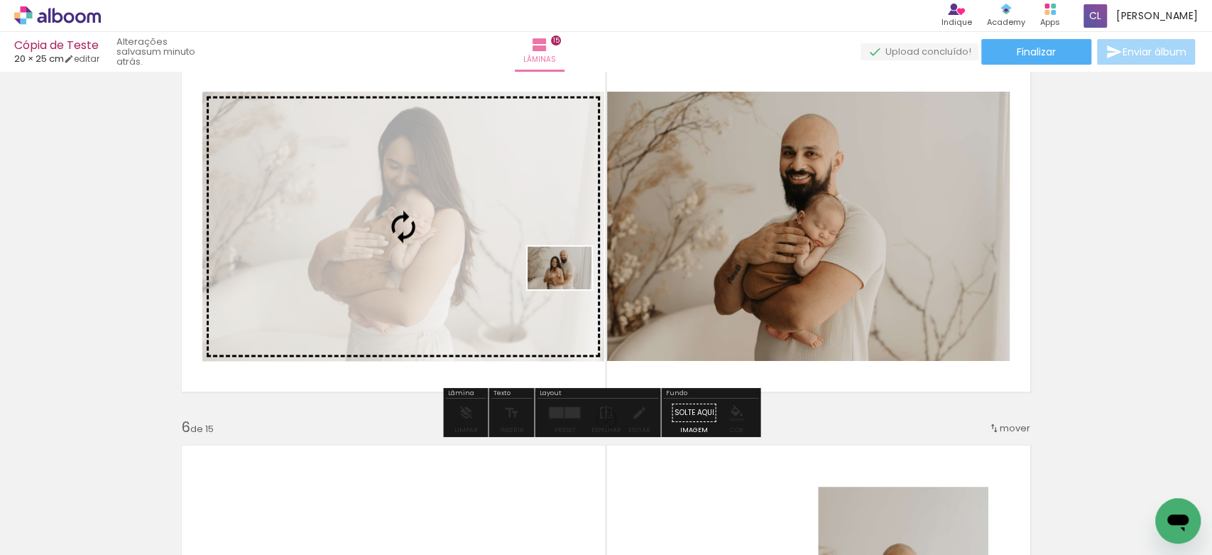
drag, startPoint x: 594, startPoint y: 505, endPoint x: 570, endPoint y: 289, distance: 217.2
click at [570, 289] on quentale-workspace at bounding box center [606, 277] width 1212 height 555
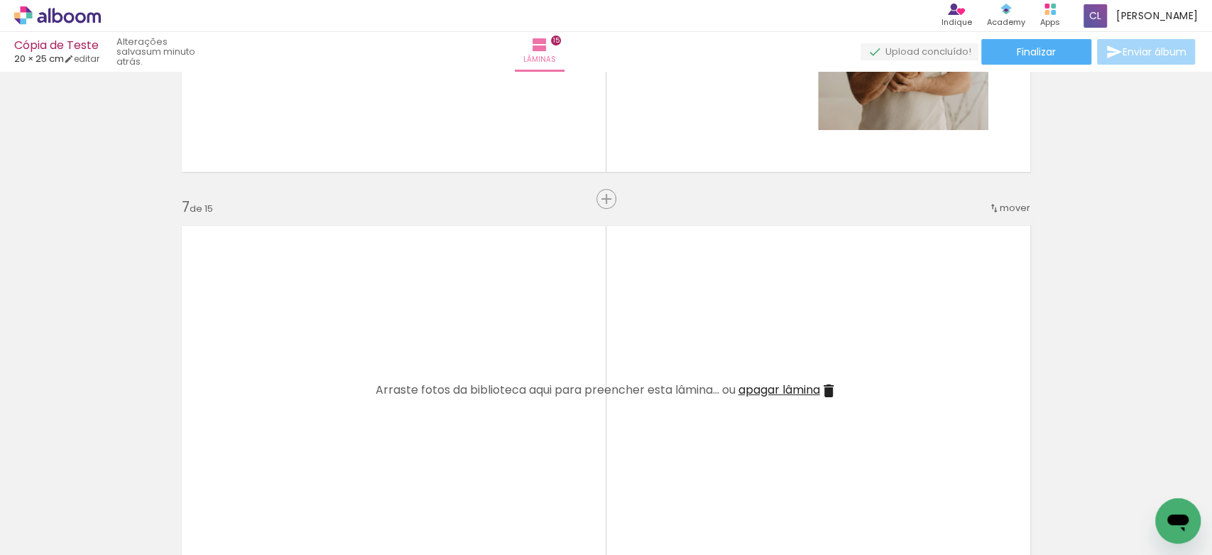
scroll to position [2284, 0]
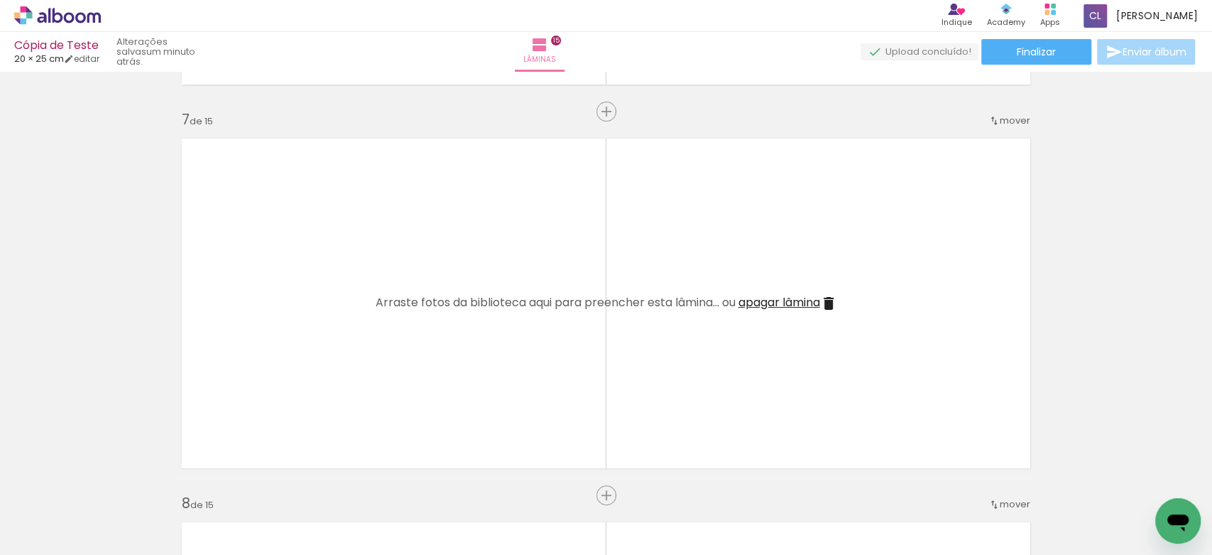
click at [593, 516] on div at bounding box center [587, 507] width 70 height 47
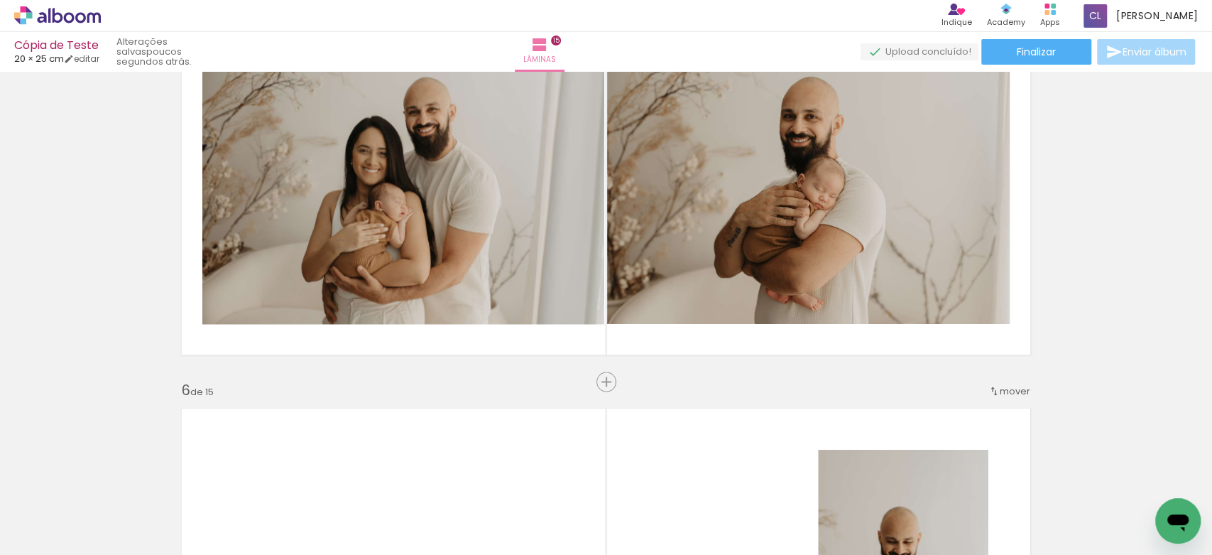
scroll to position [0, 0]
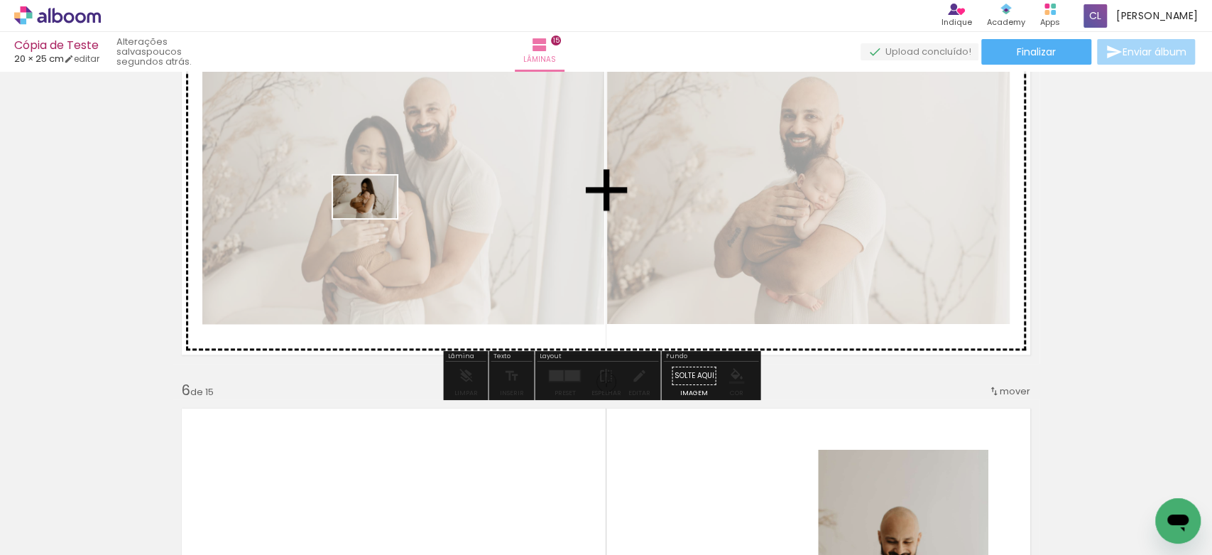
drag, startPoint x: 316, startPoint y: 518, endPoint x: 376, endPoint y: 218, distance: 306.2
click at [376, 218] on quentale-workspace at bounding box center [606, 277] width 1212 height 555
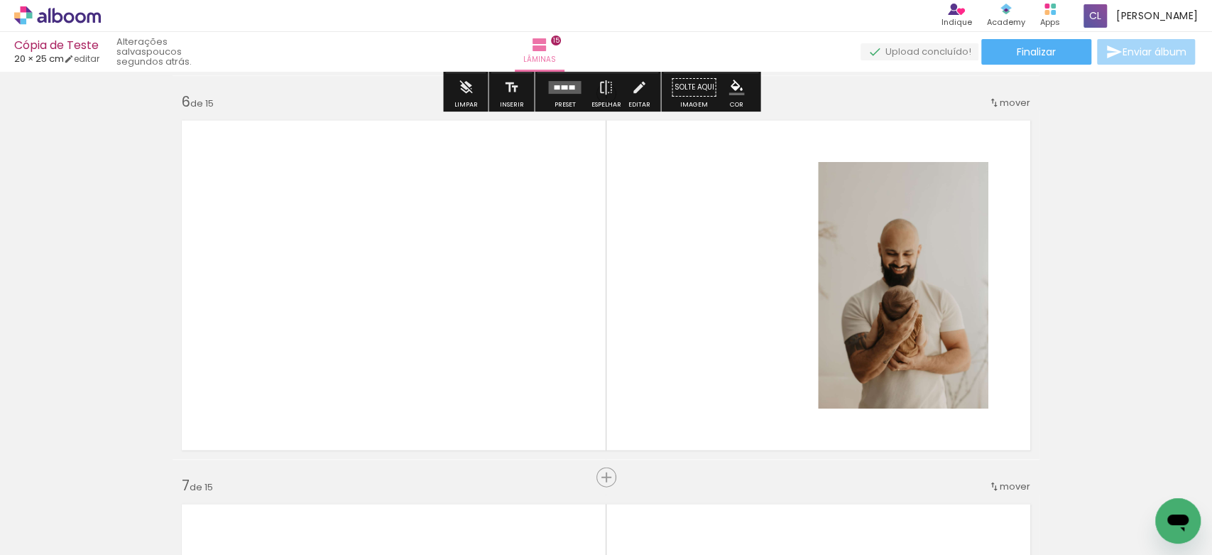
scroll to position [1918, 0]
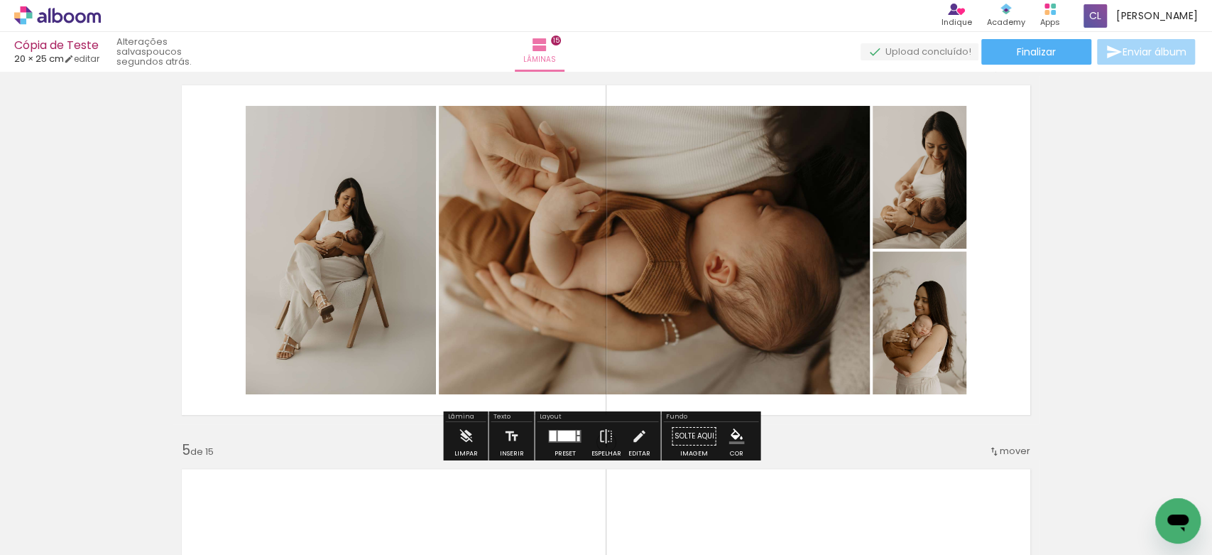
scroll to position [1182, 0]
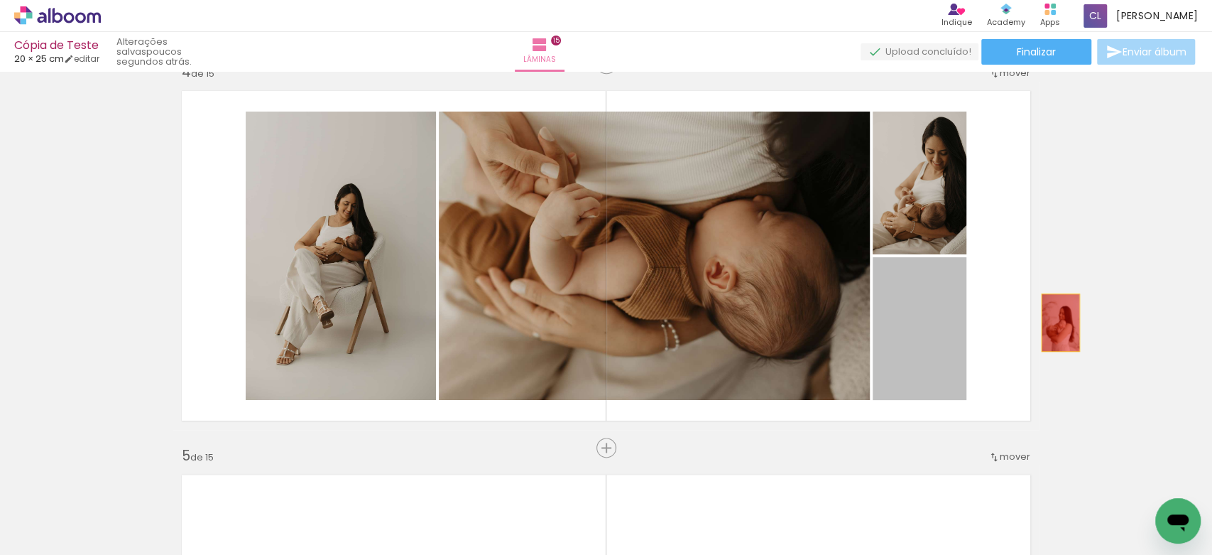
drag, startPoint x: 902, startPoint y: 348, endPoint x: 1055, endPoint y: 322, distance: 154.9
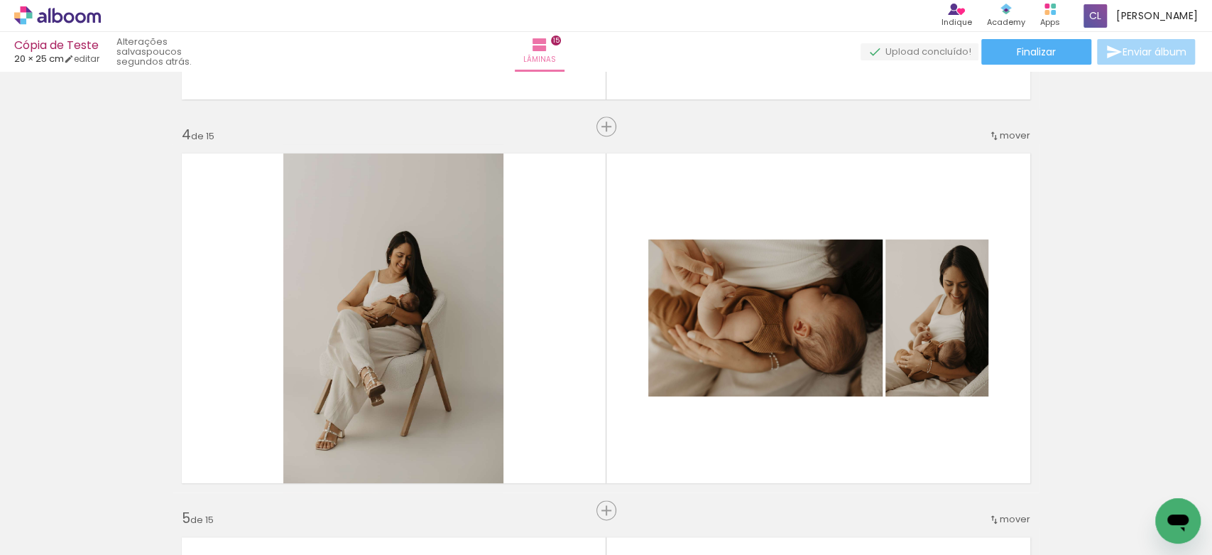
scroll to position [0, 450]
drag, startPoint x: 1074, startPoint y: 422, endPoint x: 1105, endPoint y: 427, distance: 30.9
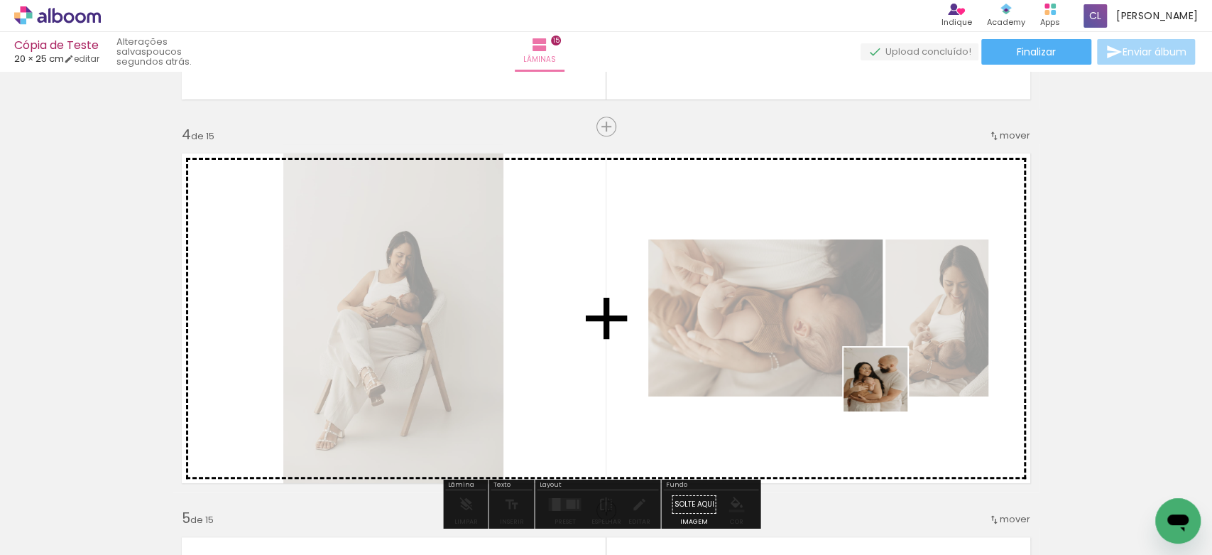
drag, startPoint x: 811, startPoint y: 531, endPoint x: 918, endPoint y: 353, distance: 208.0
click at [918, 353] on quentale-workspace at bounding box center [606, 277] width 1212 height 555
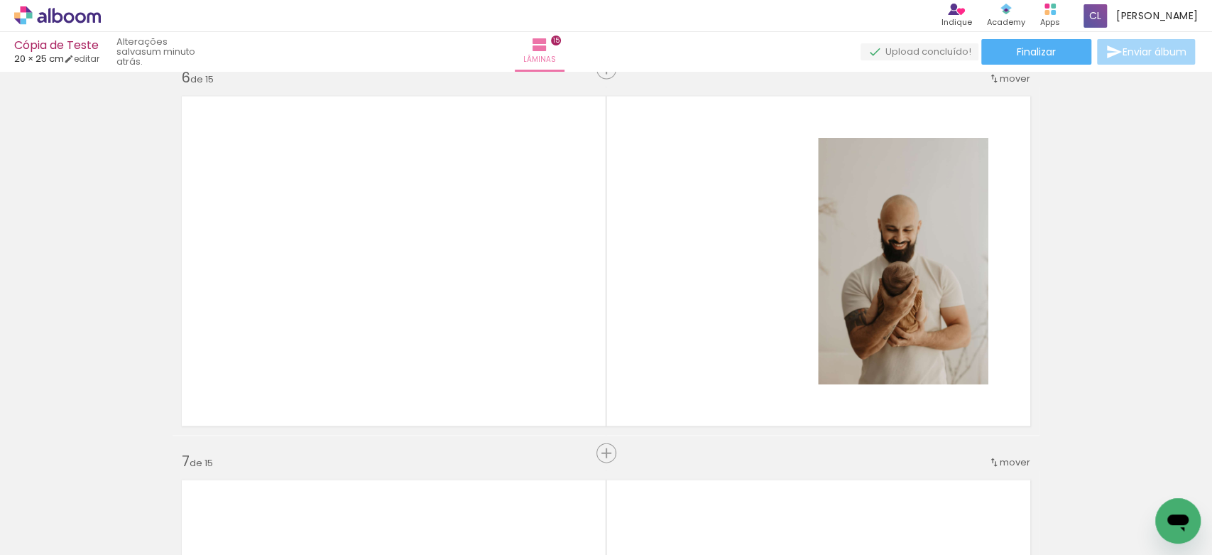
scroll to position [1944, 0]
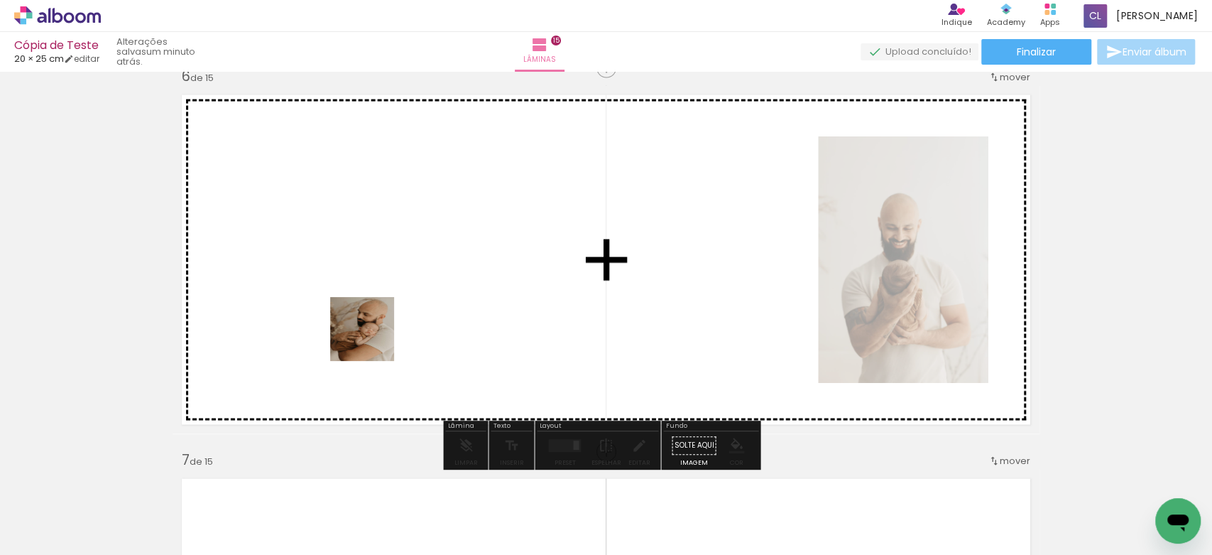
drag, startPoint x: 169, startPoint y: 510, endPoint x: 429, endPoint y: 308, distance: 328.9
click at [429, 308] on quentale-workspace at bounding box center [606, 277] width 1212 height 555
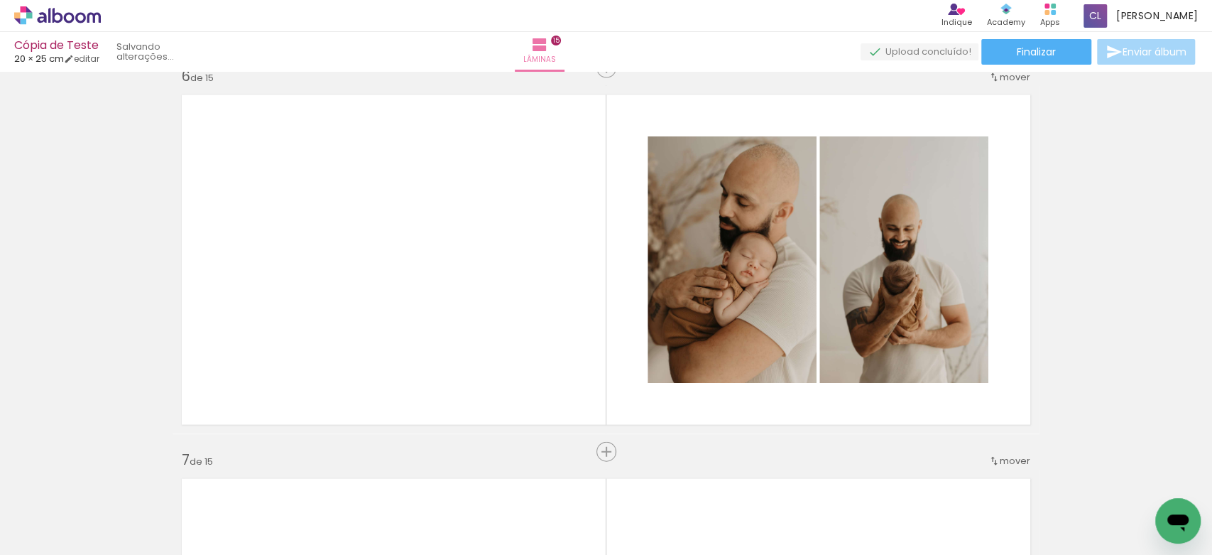
scroll to position [0, 891]
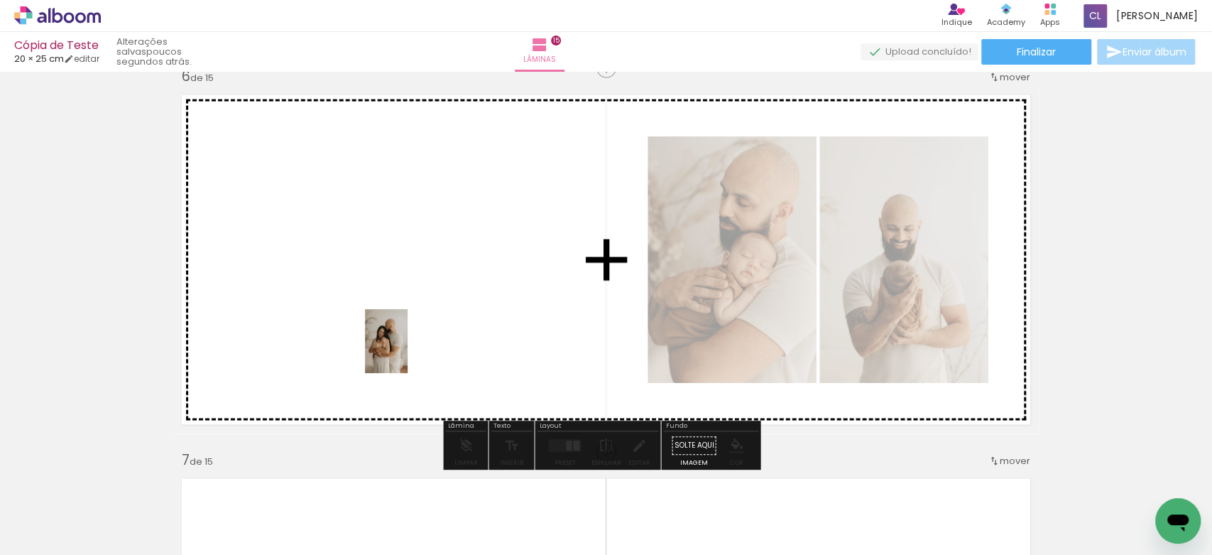
drag, startPoint x: 302, startPoint y: 516, endPoint x: 408, endPoint y: 351, distance: 195.4
click at [408, 351] on quentale-workspace at bounding box center [606, 277] width 1212 height 555
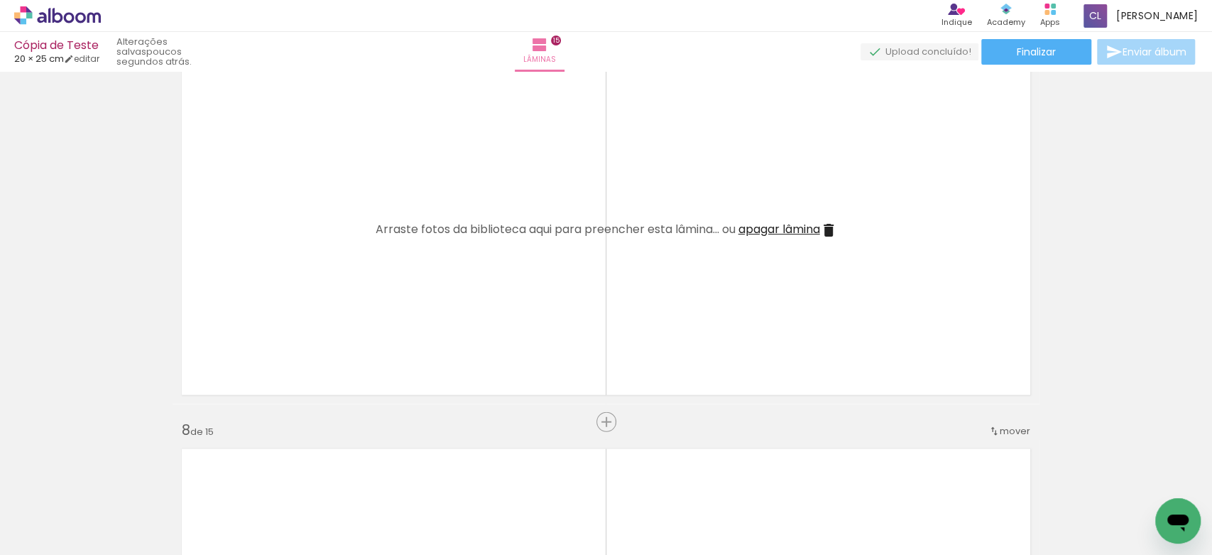
scroll to position [0, 814]
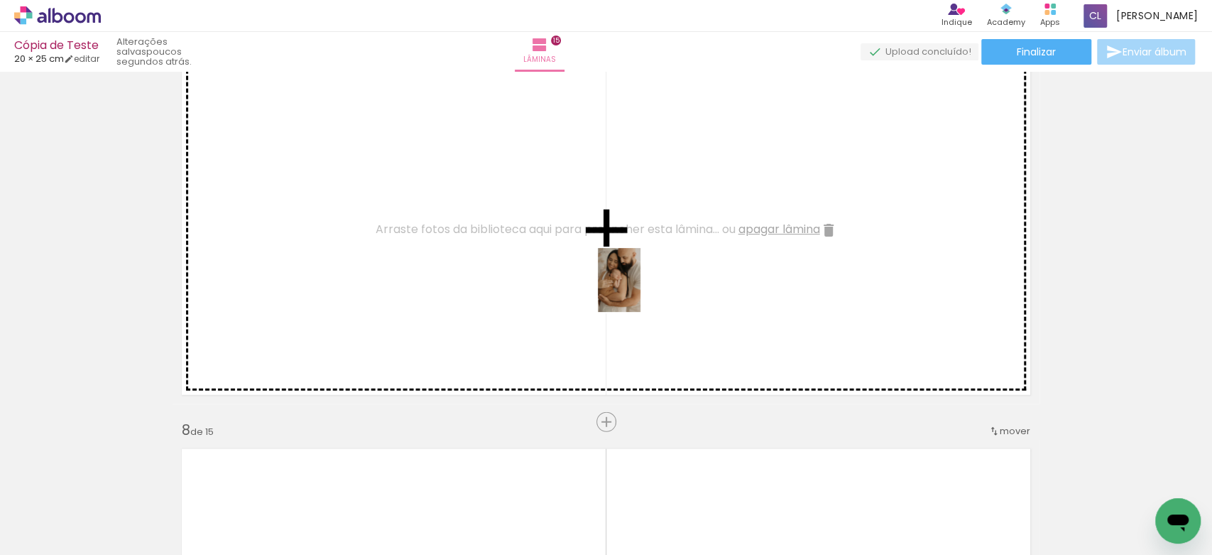
drag, startPoint x: 613, startPoint y: 507, endPoint x: 640, endPoint y: 290, distance: 218.2
click at [640, 290] on quentale-workspace at bounding box center [606, 277] width 1212 height 555
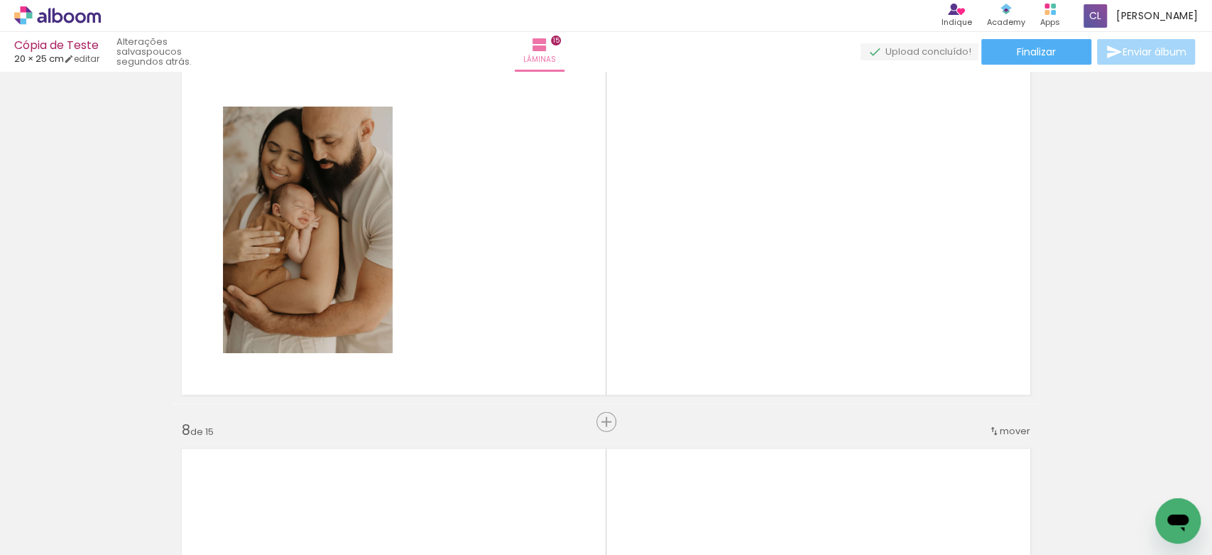
scroll to position [0, 0]
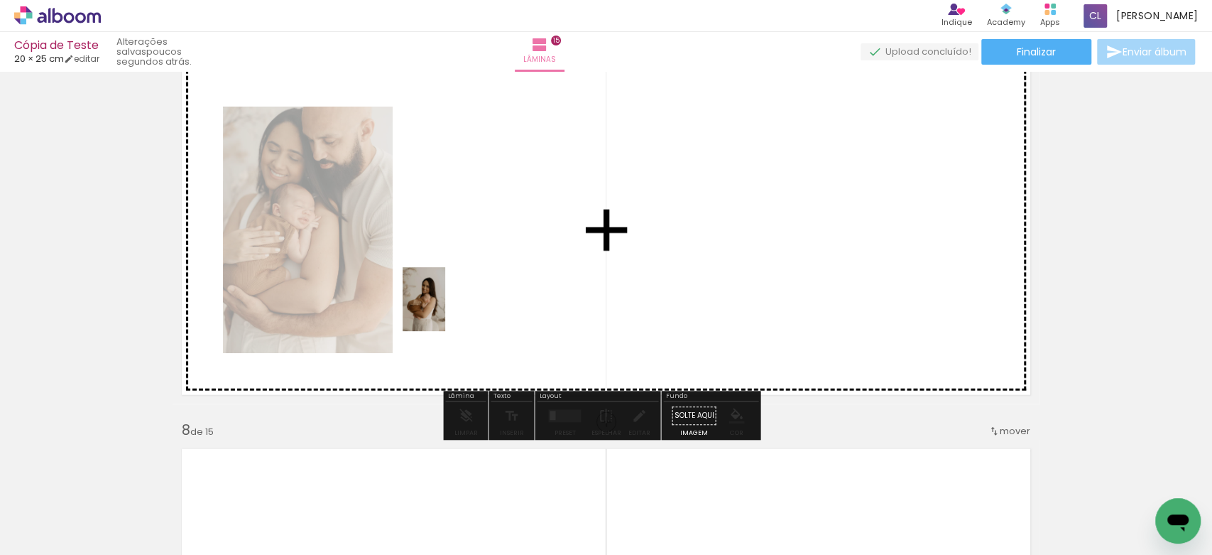
drag, startPoint x: 229, startPoint y: 515, endPoint x: 454, endPoint y: 305, distance: 308.0
click at [454, 305] on quentale-workspace at bounding box center [606, 277] width 1212 height 555
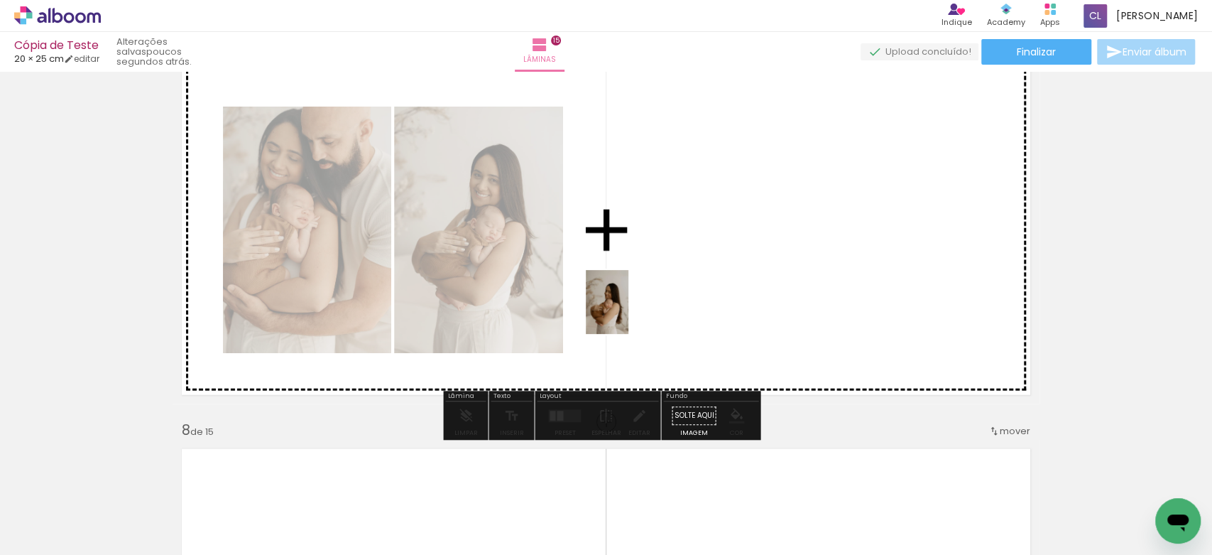
drag, startPoint x: 146, startPoint y: 514, endPoint x: 667, endPoint y: 283, distance: 570.0
click at [667, 283] on quentale-workspace at bounding box center [606, 277] width 1212 height 555
